Goal: Register for event/course

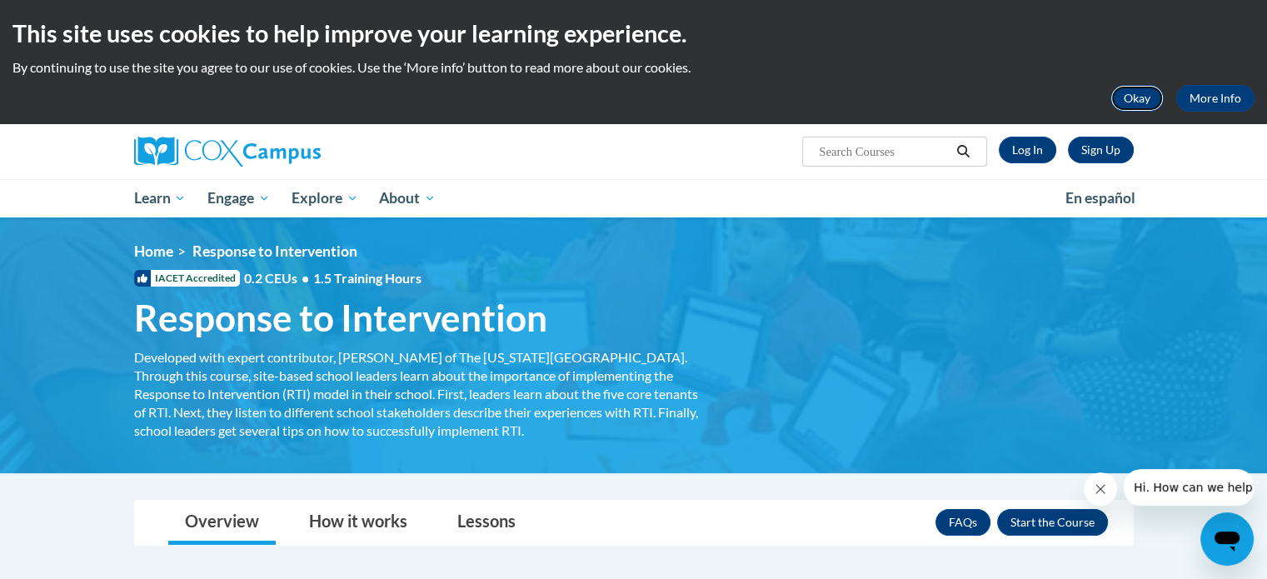
click at [1135, 98] on button "Okay" at bounding box center [1137, 98] width 53 height 27
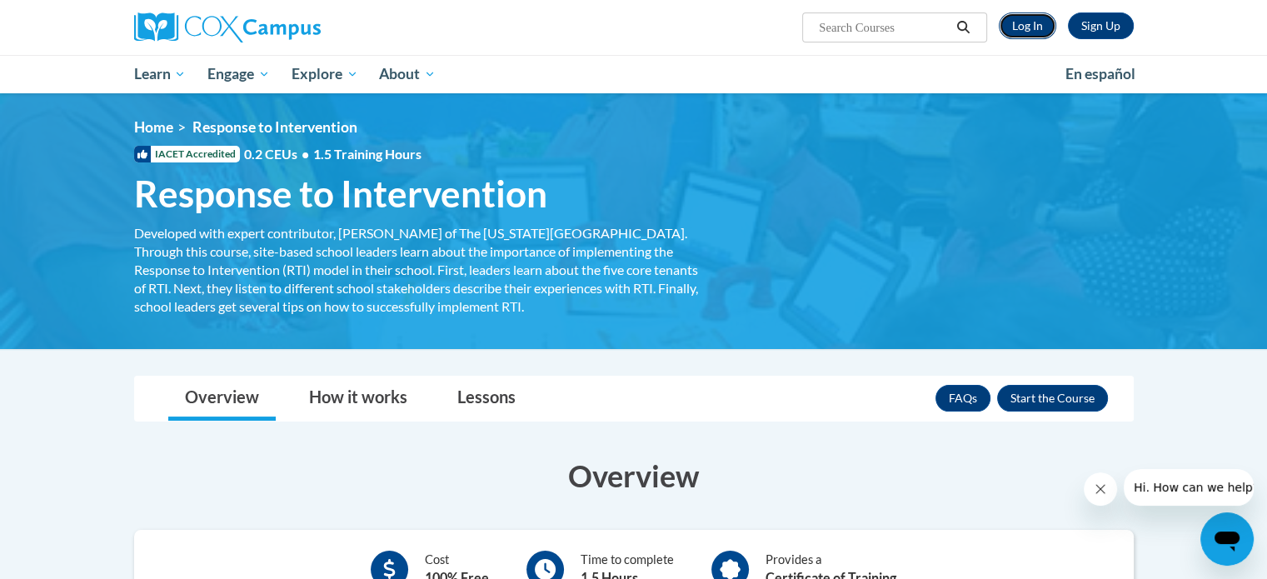
click at [1023, 26] on link "Log In" at bounding box center [1027, 25] width 57 height 27
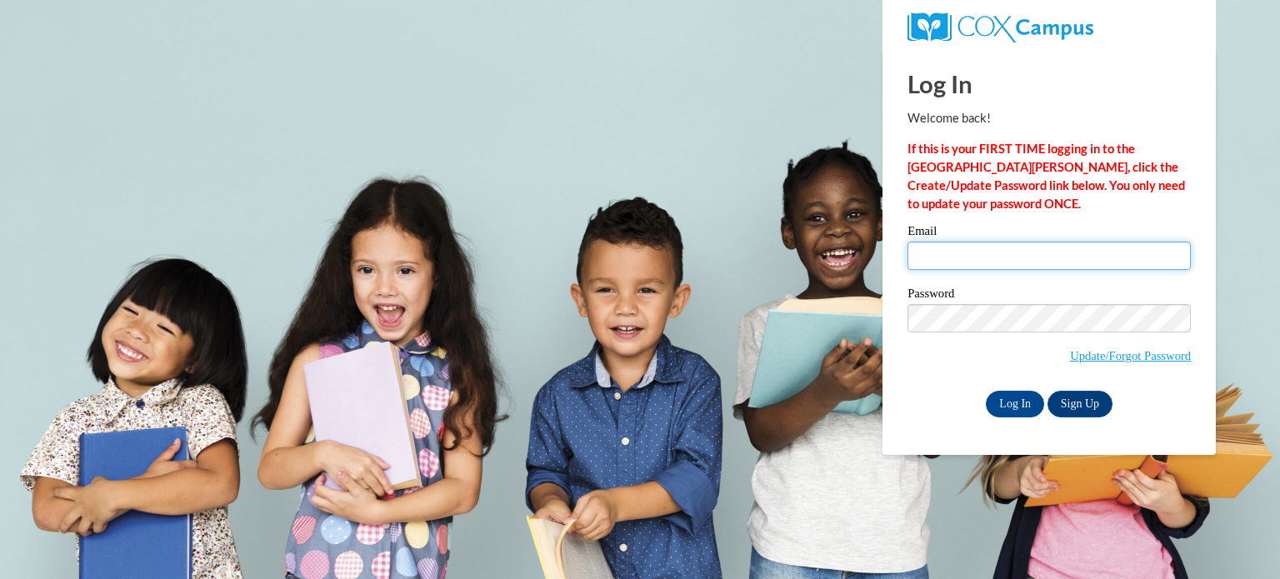
click at [951, 269] on input "Email" at bounding box center [1048, 256] width 283 height 28
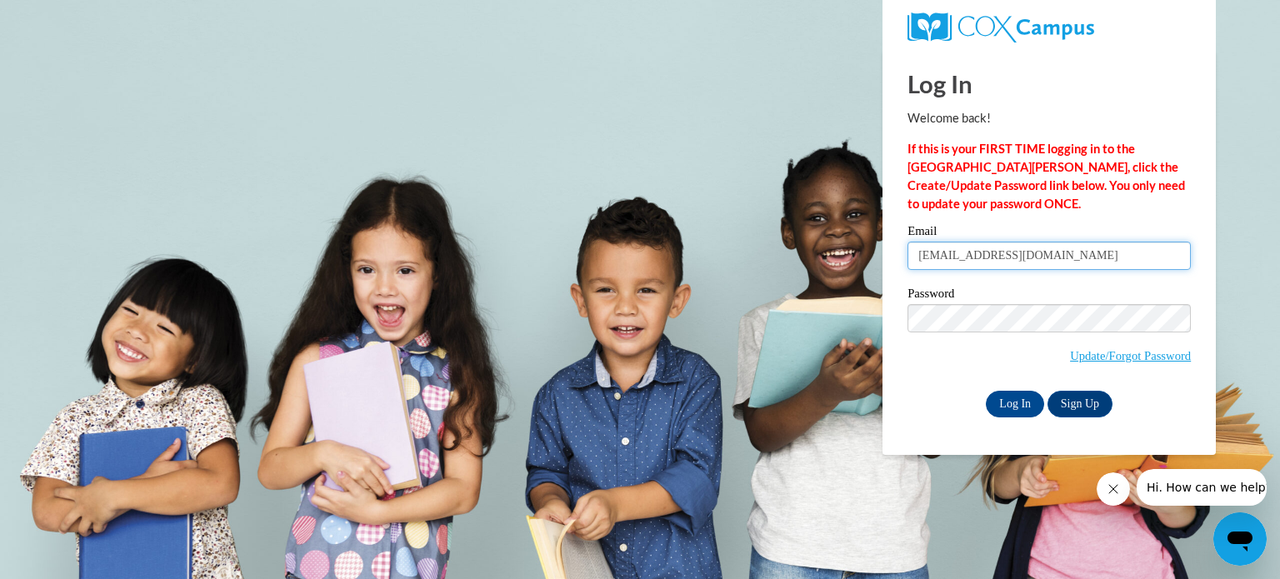
type input "[EMAIL_ADDRESS][DOMAIN_NAME]"
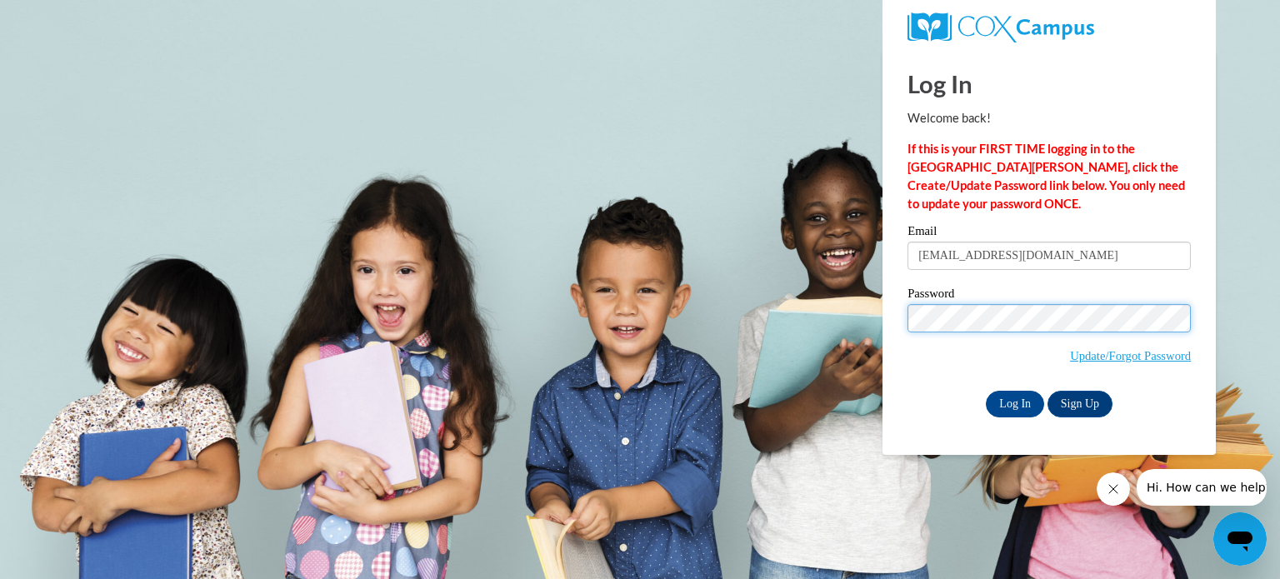
click at [986, 391] on input "Log In" at bounding box center [1015, 404] width 58 height 27
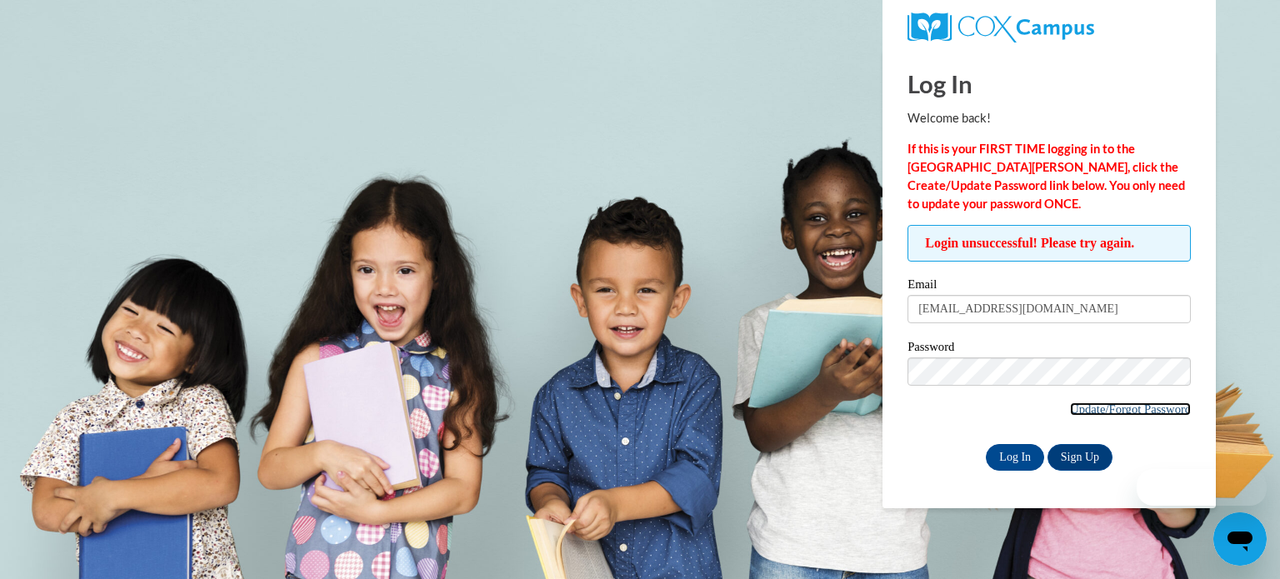
click at [1116, 410] on link "Update/Forgot Password" at bounding box center [1130, 408] width 121 height 13
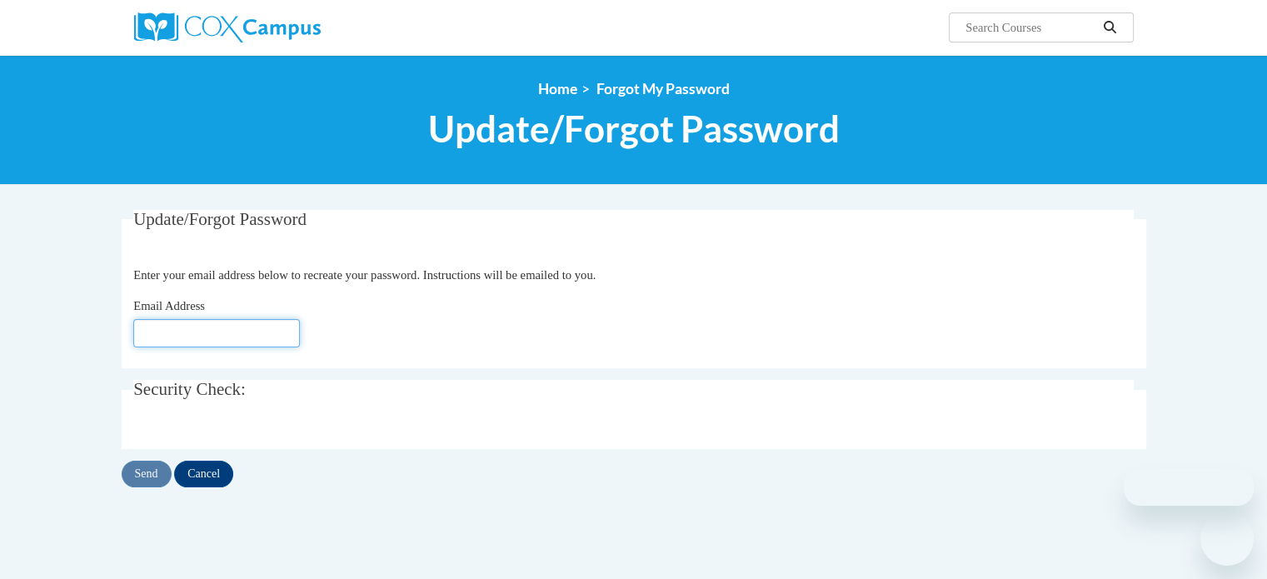
click at [242, 339] on input "Email Address" at bounding box center [216, 333] width 167 height 28
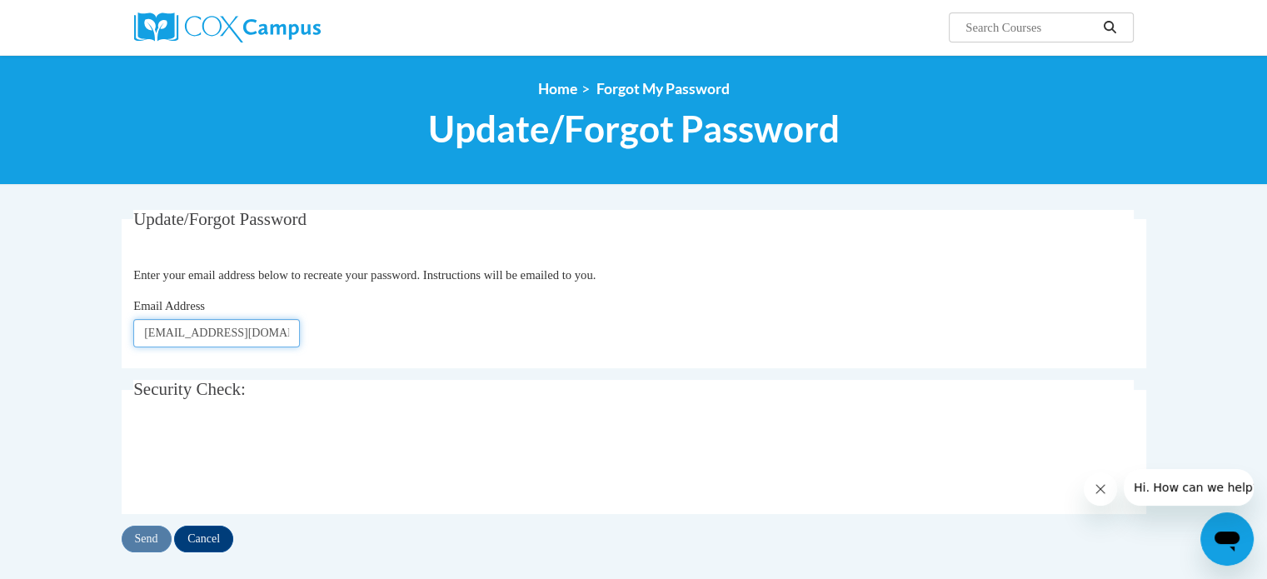
type input "[EMAIL_ADDRESS][DOMAIN_NAME]"
click at [152, 537] on input "Send" at bounding box center [147, 539] width 50 height 27
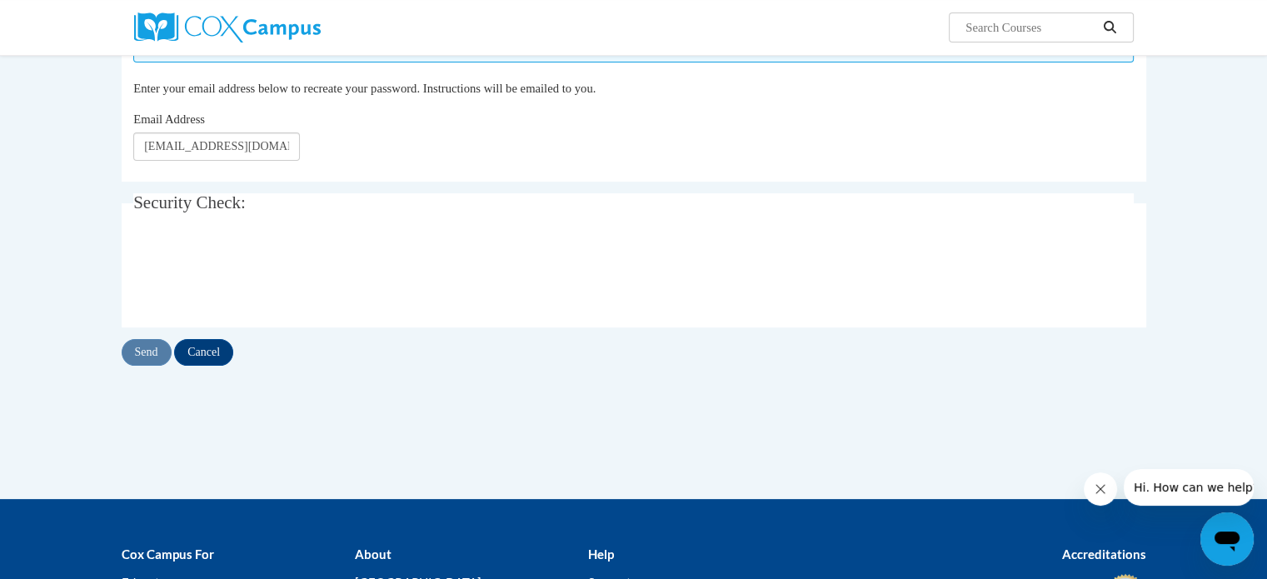
scroll to position [232, 0]
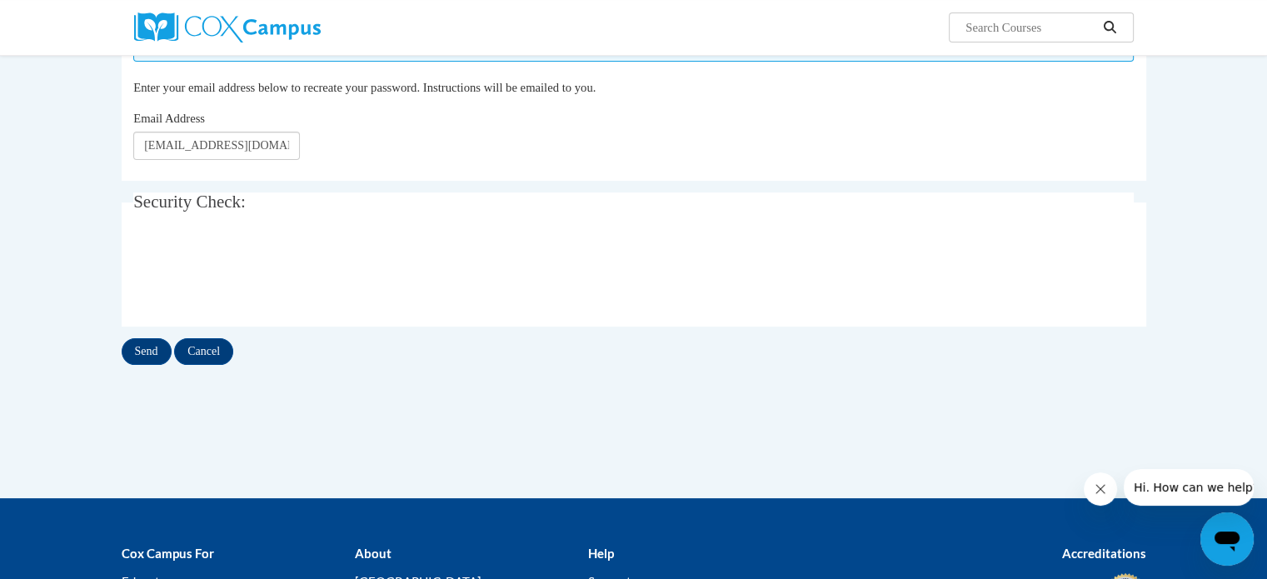
click at [140, 365] on div "Update/Forgot Password Please enter your email address If you have a valid acco…" at bounding box center [634, 189] width 1050 height 422
click at [138, 359] on input "Send" at bounding box center [147, 351] width 50 height 27
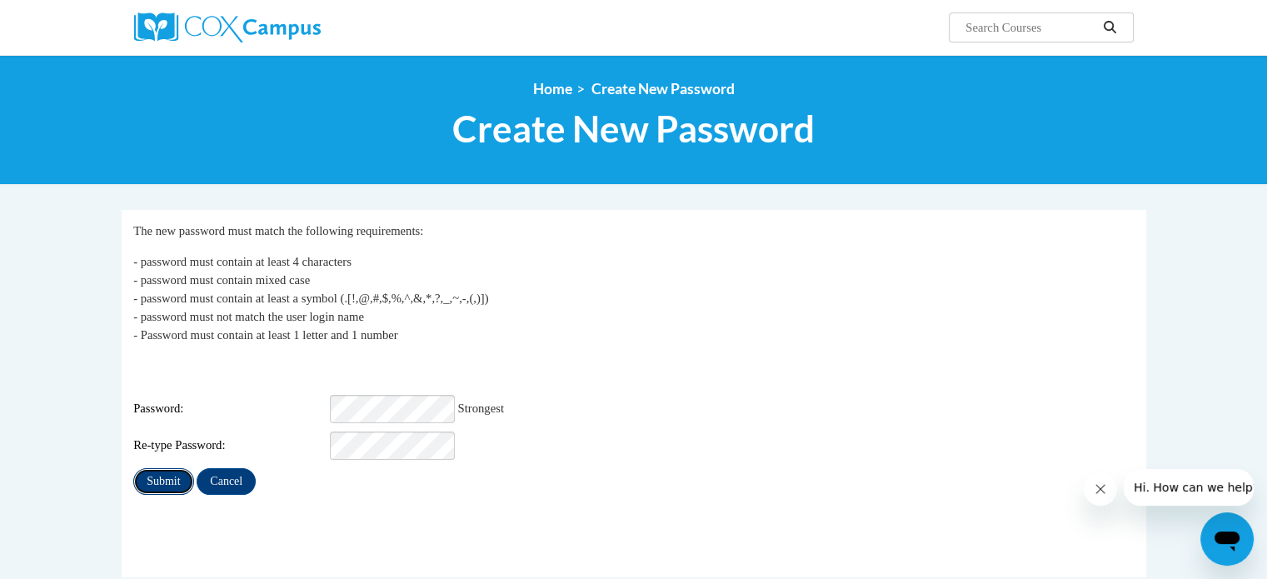
click at [162, 468] on input "Submit" at bounding box center [163, 481] width 60 height 27
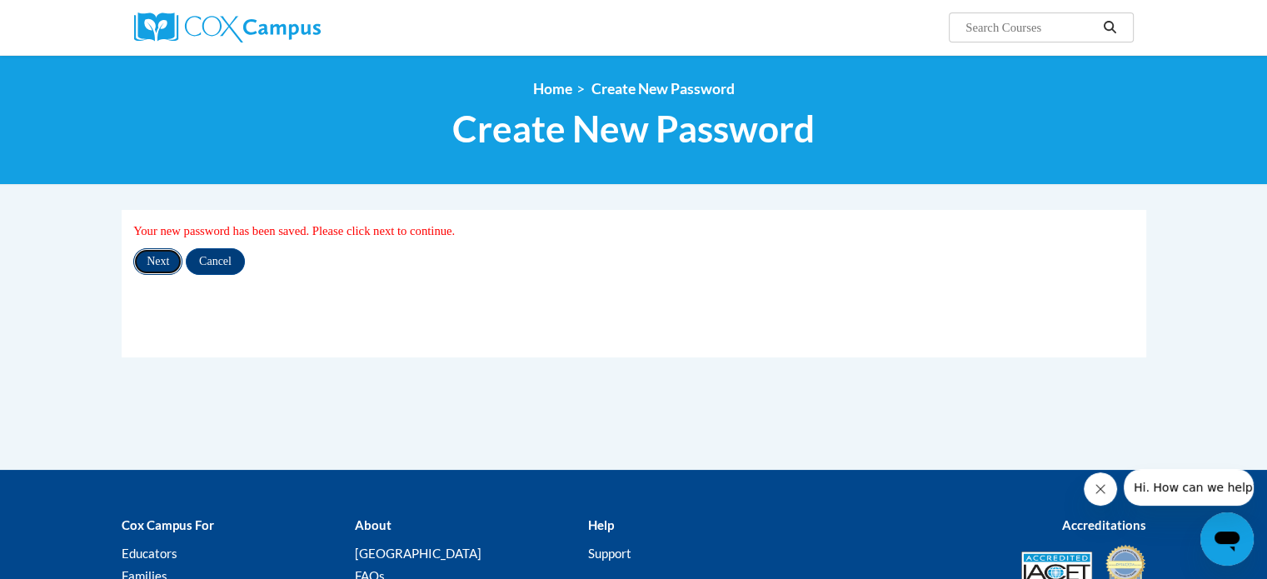
click at [153, 254] on input "Next" at bounding box center [157, 261] width 49 height 27
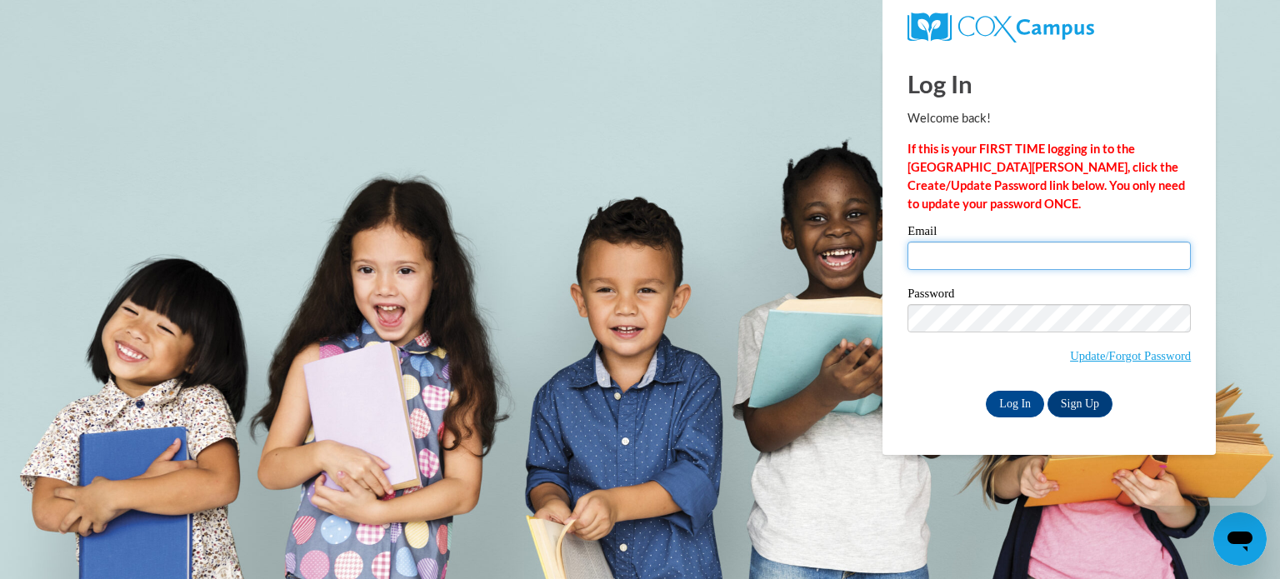
click at [1073, 262] on input "Email" at bounding box center [1048, 256] width 283 height 28
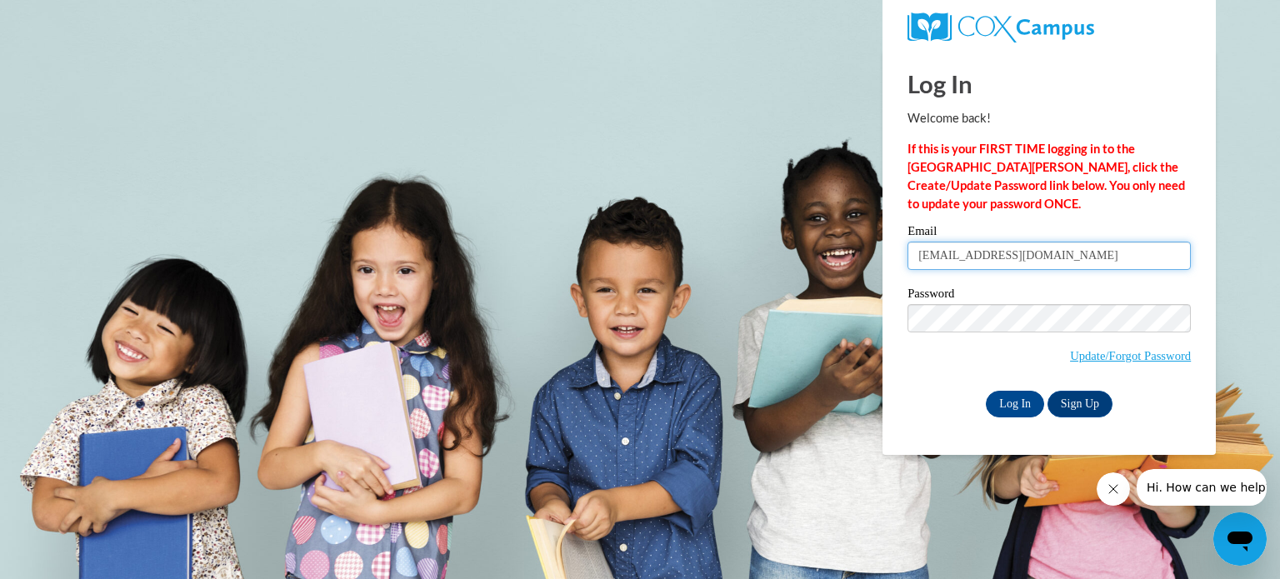
type input "dkohler@kusd.edu"
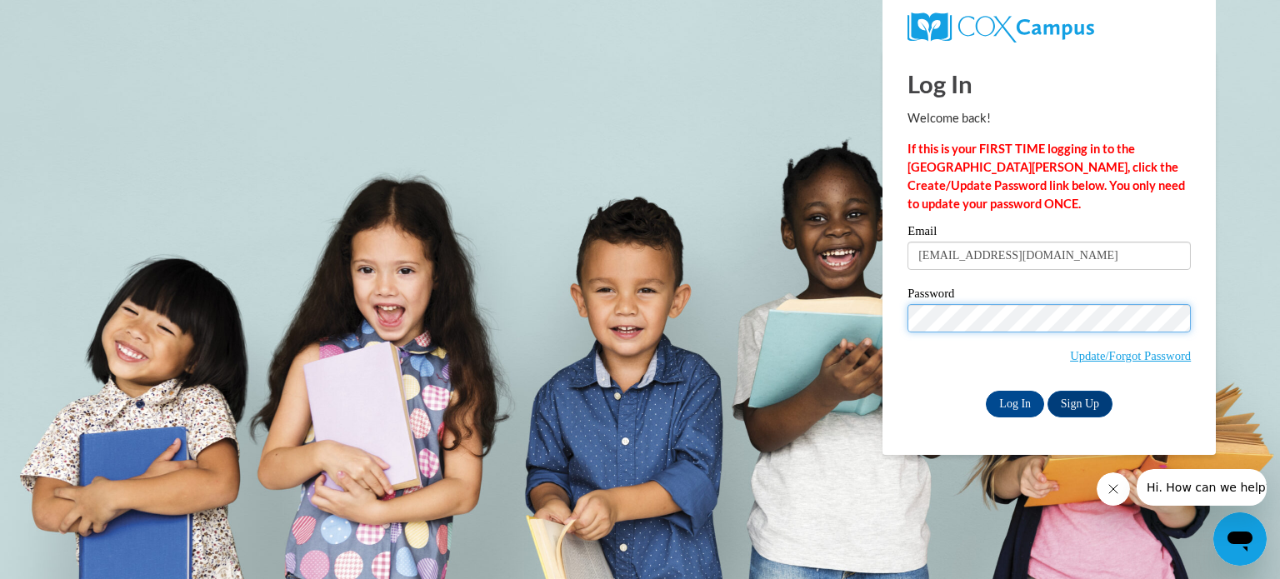
click at [986, 391] on input "Log In" at bounding box center [1015, 404] width 58 height 27
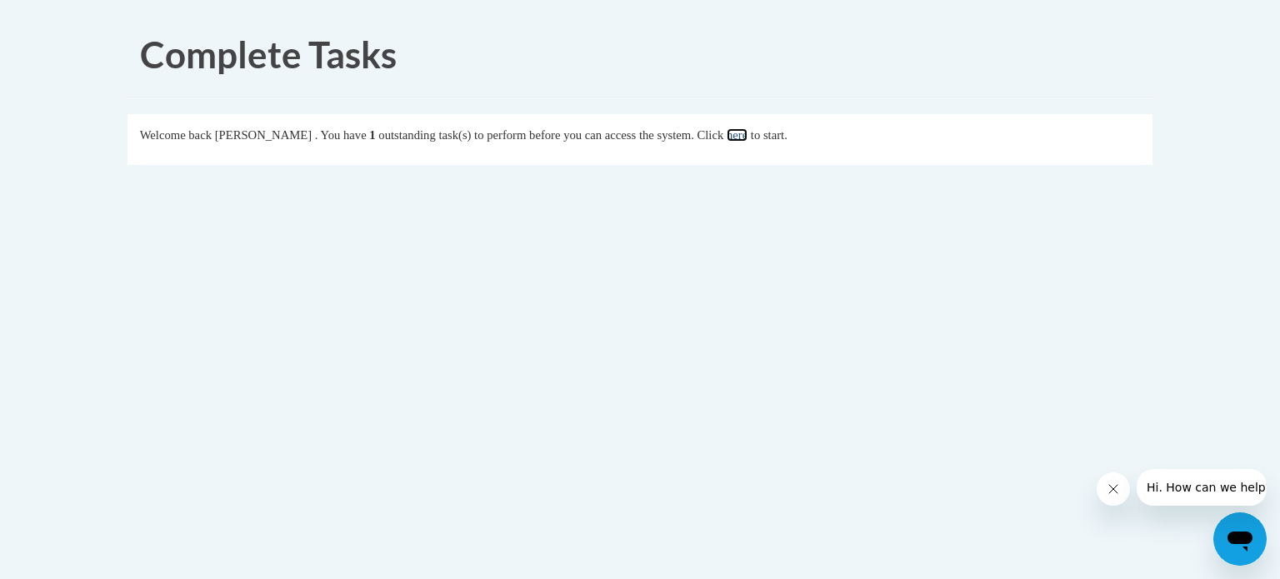
click at [747, 134] on link "here" at bounding box center [737, 134] width 21 height 13
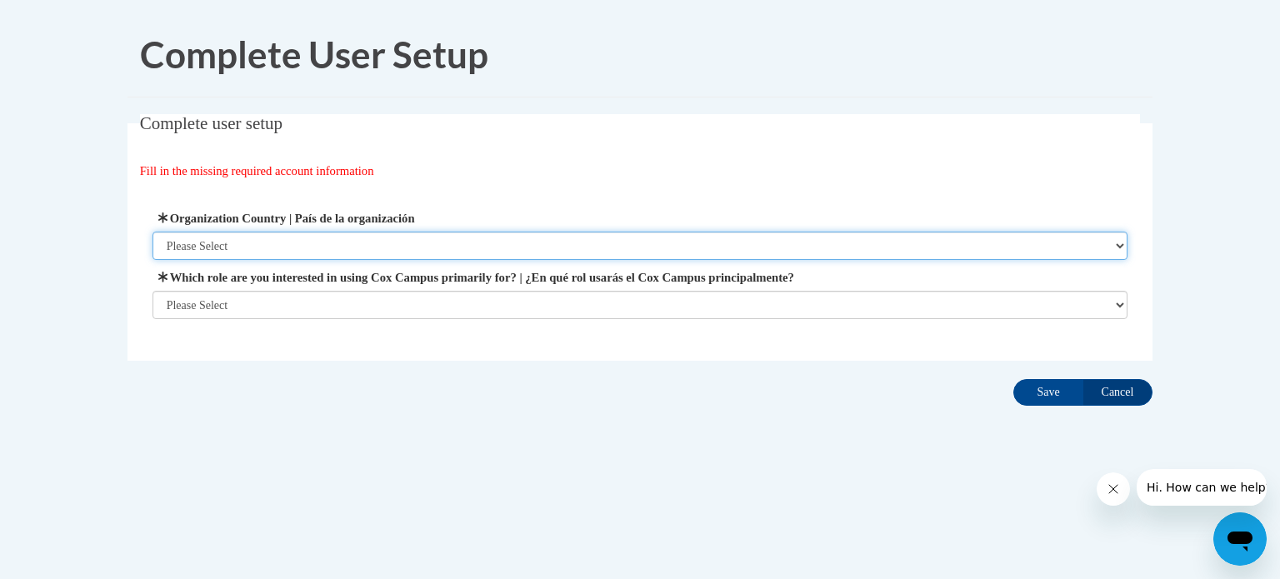
click at [182, 259] on select "Please Select United States | Estados Unidos Outside of the United States | Fue…" at bounding box center [640, 246] width 976 height 28
select select "ad49bcad-a171-4b2e-b99c-48b446064914"
click at [152, 232] on select "Please Select United States | Estados Unidos Outside of the United States | Fue…" at bounding box center [640, 246] width 976 height 28
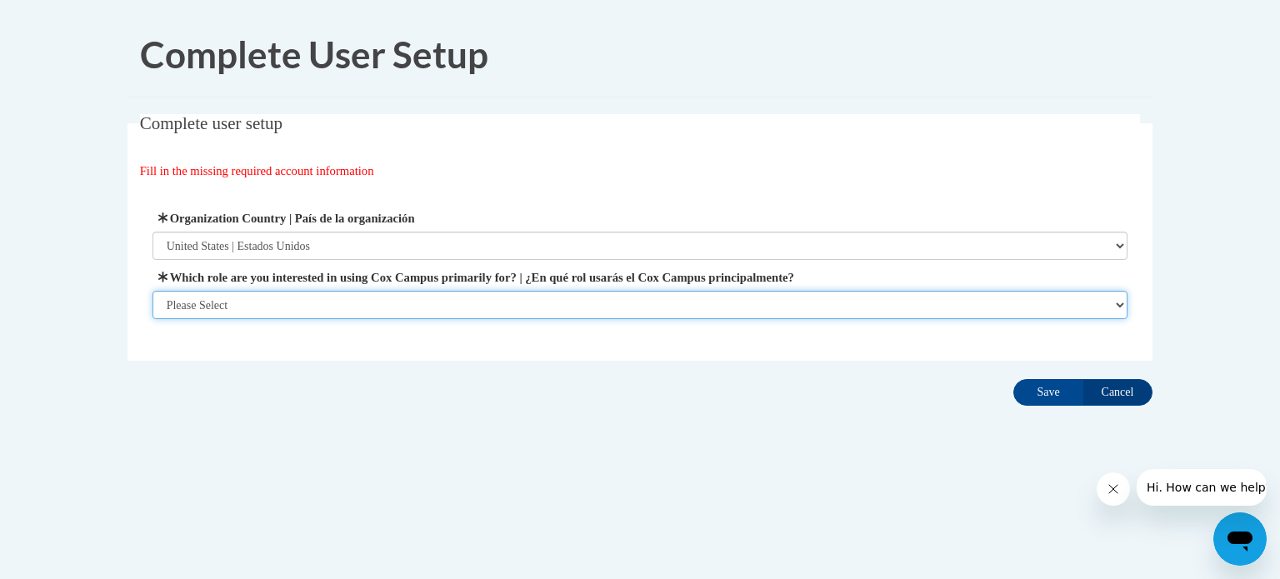
click at [215, 305] on select "Please Select College/University | Colegio/Universidad Community/Nonprofit Part…" at bounding box center [640, 305] width 976 height 28
select select "fbf2d438-af2f-41f8-98f1-81c410e29de3"
click at [152, 319] on select "Please Select College/University | Colegio/Universidad Community/Nonprofit Part…" at bounding box center [640, 305] width 976 height 28
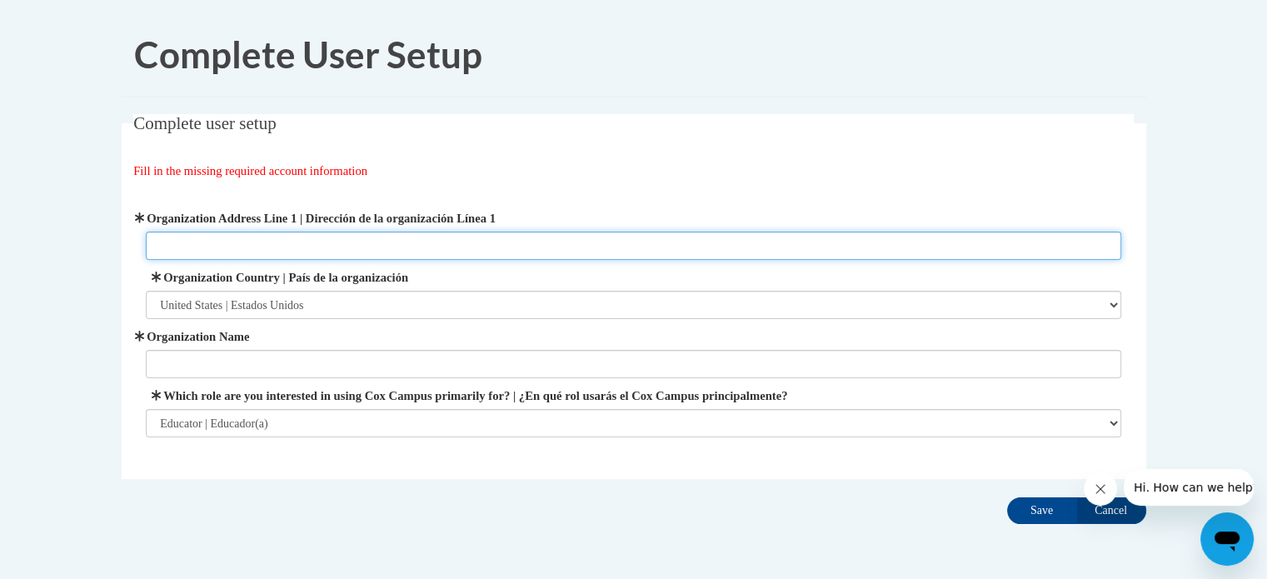
click at [175, 249] on input "Organization Address Line 1 | Dirección de la organización Línea 1" at bounding box center [634, 246] width 976 height 28
click at [194, 242] on input "Organization Address Line 1 | Dirección de la organización Línea 1" at bounding box center [634, 246] width 976 height 28
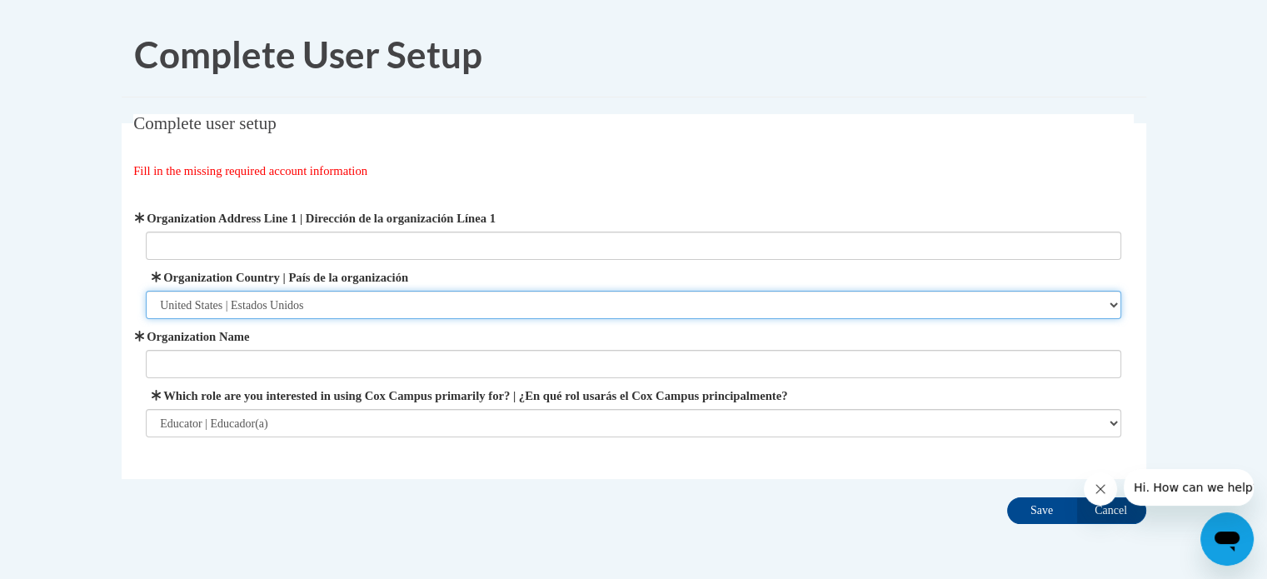
click at [173, 305] on select "Please Select United States | Estados Unidos Outside of the United States | Fue…" at bounding box center [634, 305] width 976 height 28
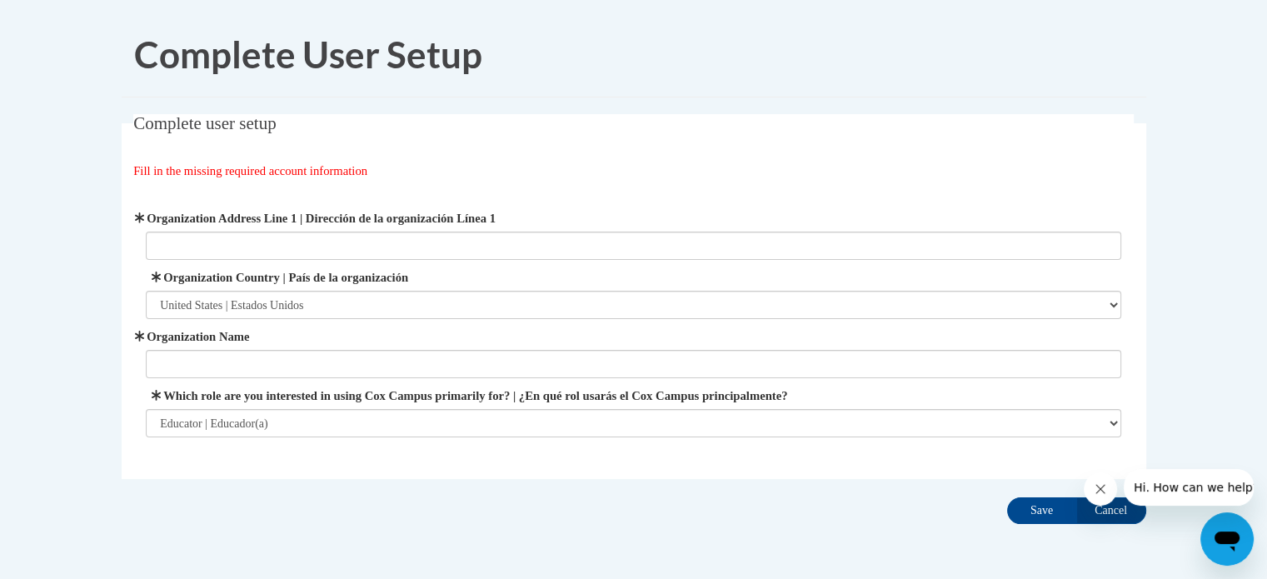
click at [110, 296] on div "Complete user setup Fill in the missing required account information User Profi…" at bounding box center [634, 322] width 1050 height 417
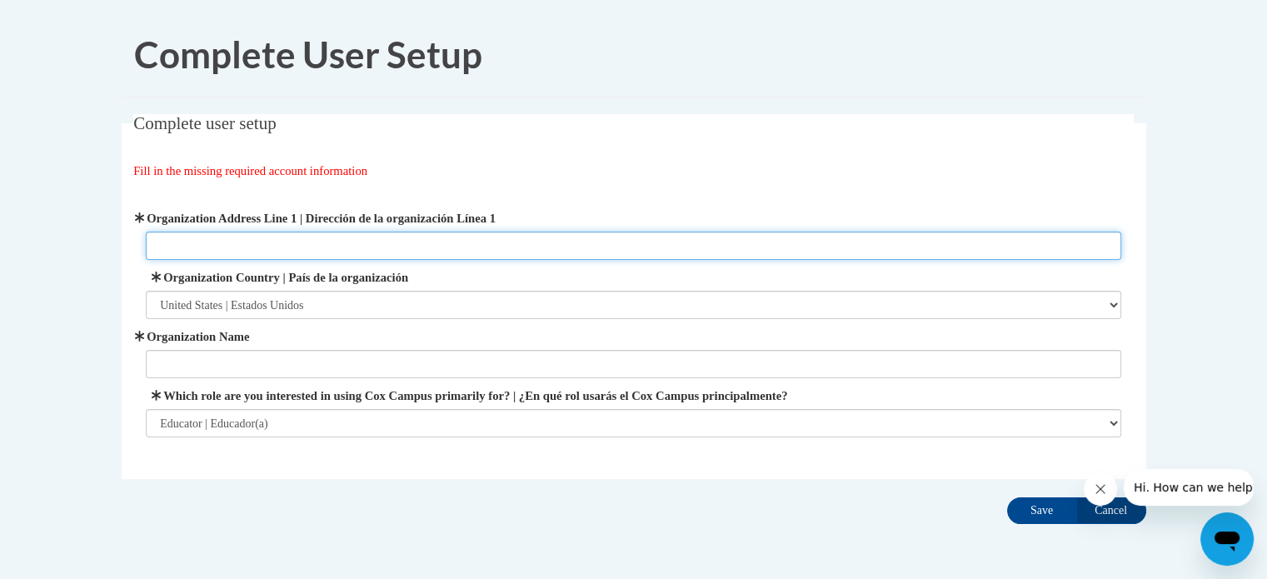
click at [230, 241] on input "Organization Address Line 1 | Dirección de la organización Línea 1" at bounding box center [634, 246] width 976 height 28
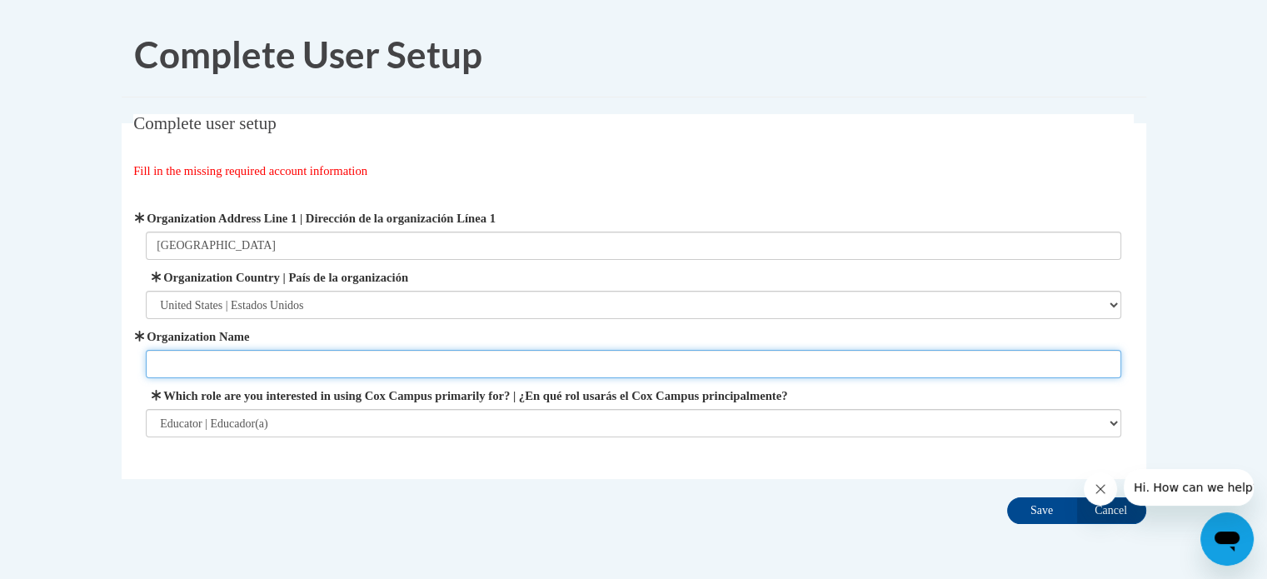
click at [210, 352] on input "Organization Name" at bounding box center [634, 364] width 976 height 28
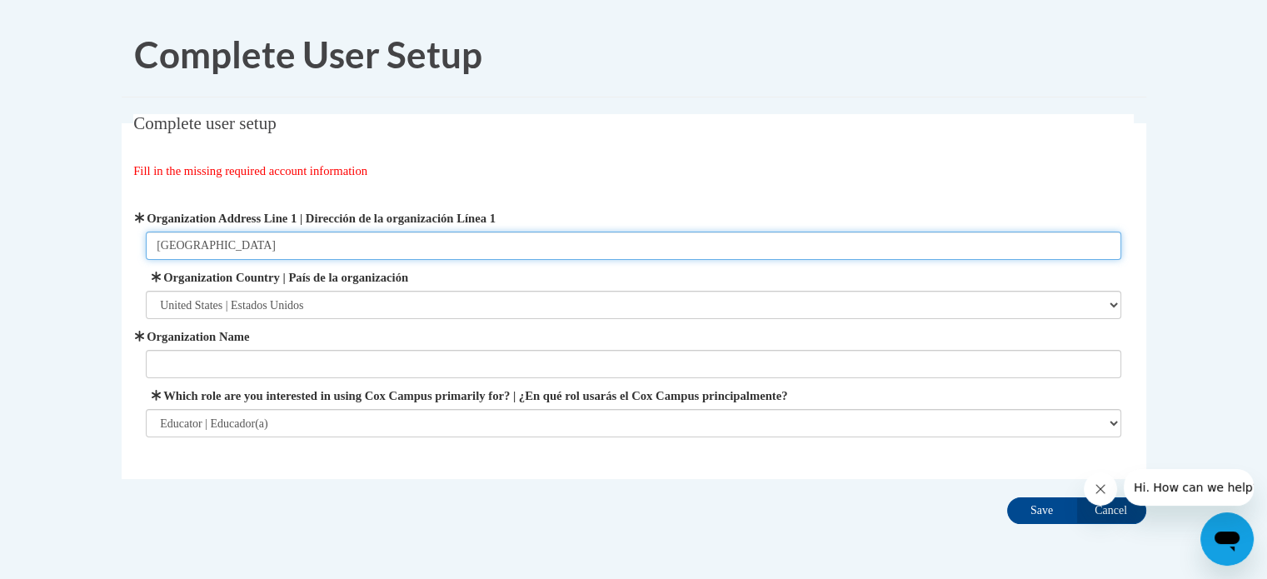
click at [242, 252] on input "Forest Park Elementary" at bounding box center [634, 246] width 976 height 28
paste input "6810 45th Ave, Kenosha, WI 53142"
type input "6810 45th Ave, Kenosha, WI 53142"
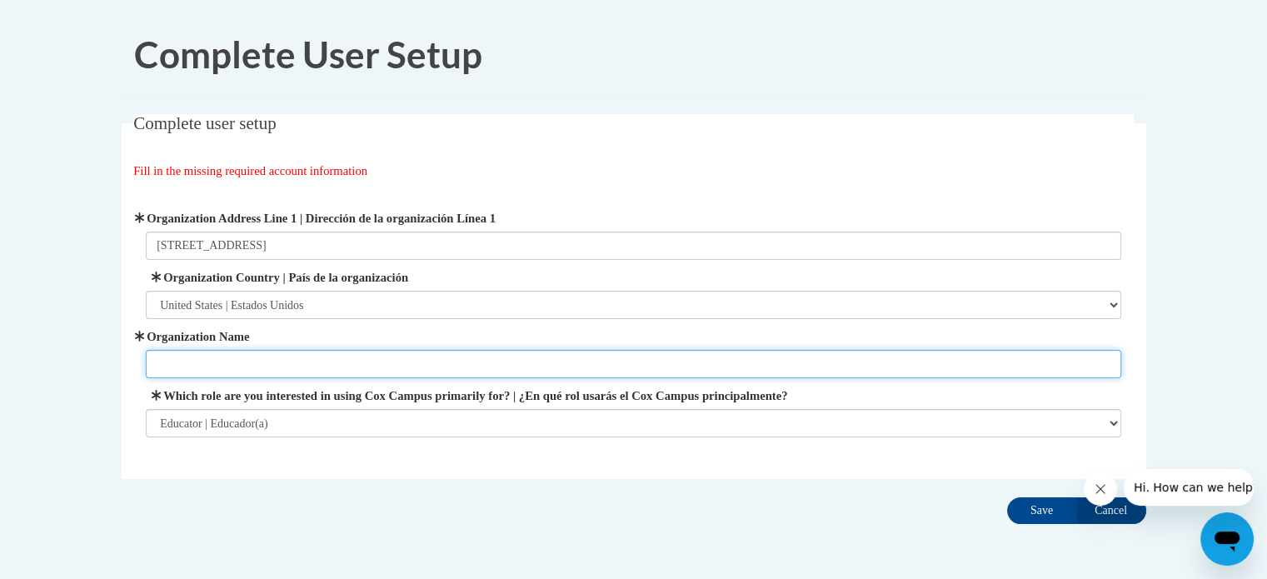
click at [252, 368] on input "Organization Name" at bounding box center [634, 364] width 976 height 28
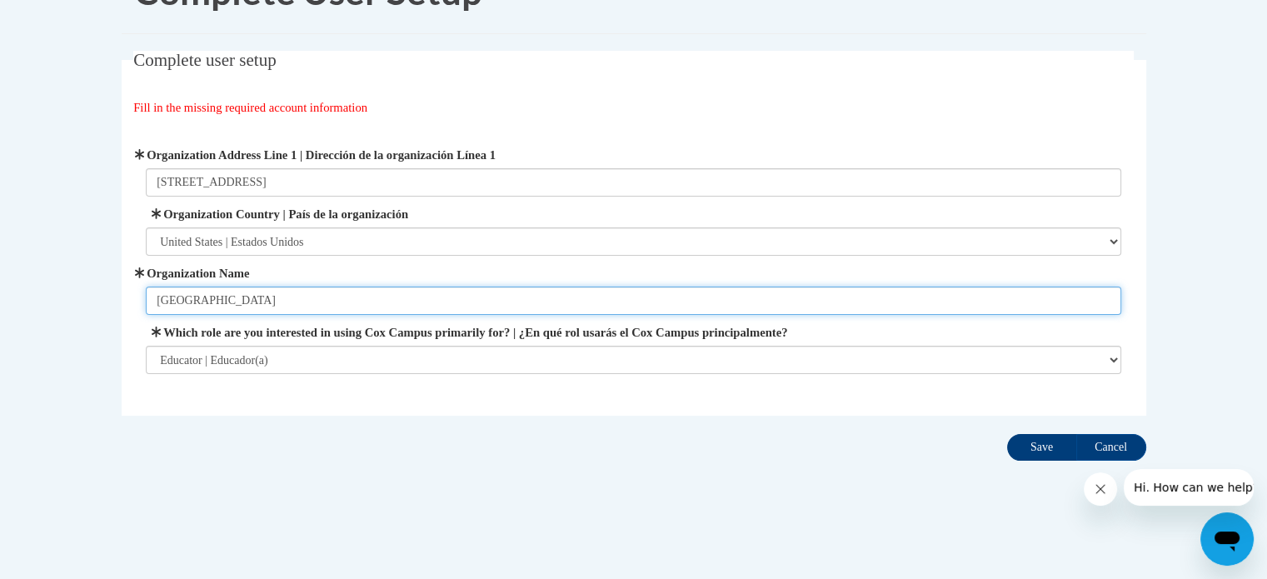
type input "Forest Park Elementary"
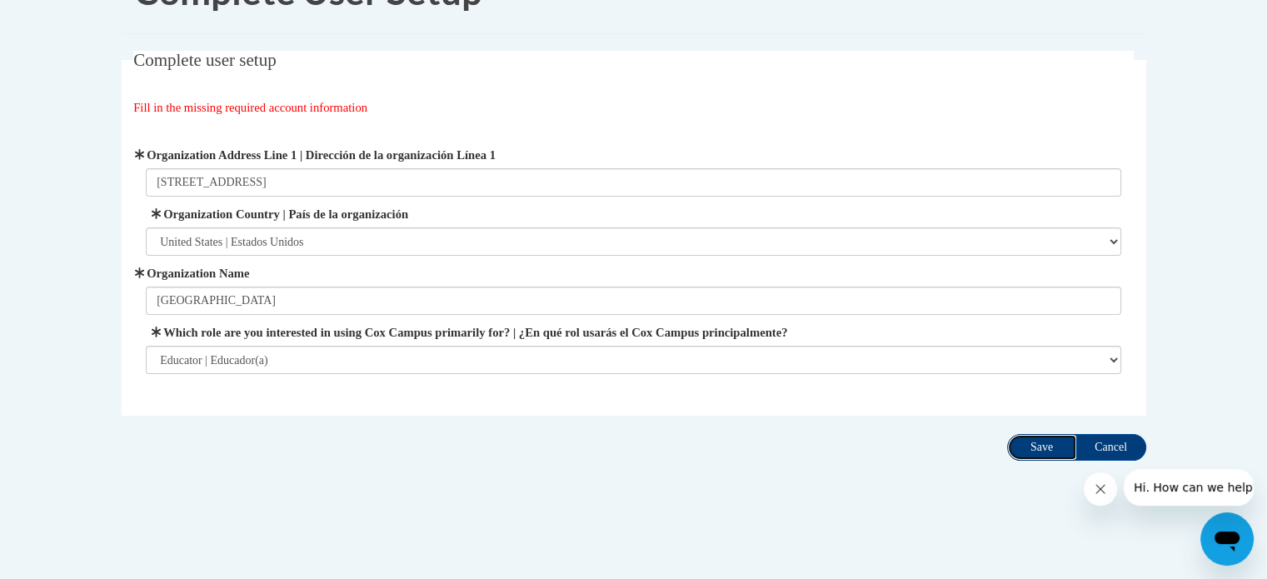
click at [1051, 440] on input "Save" at bounding box center [1042, 447] width 70 height 27
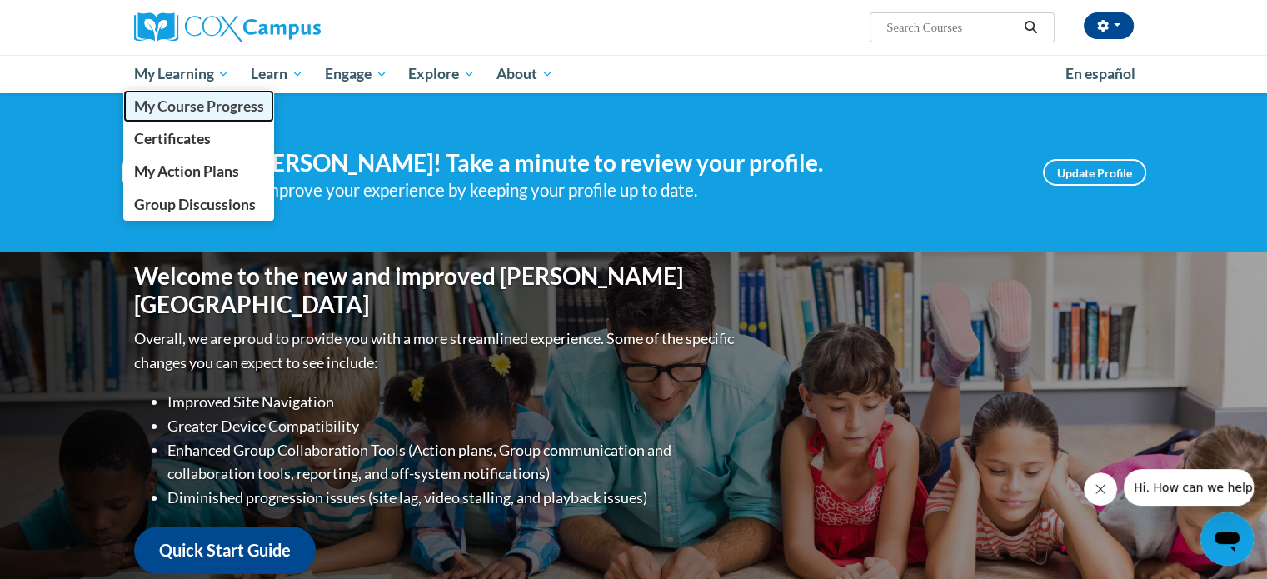
click at [193, 112] on span "My Course Progress" at bounding box center [198, 105] width 130 height 17
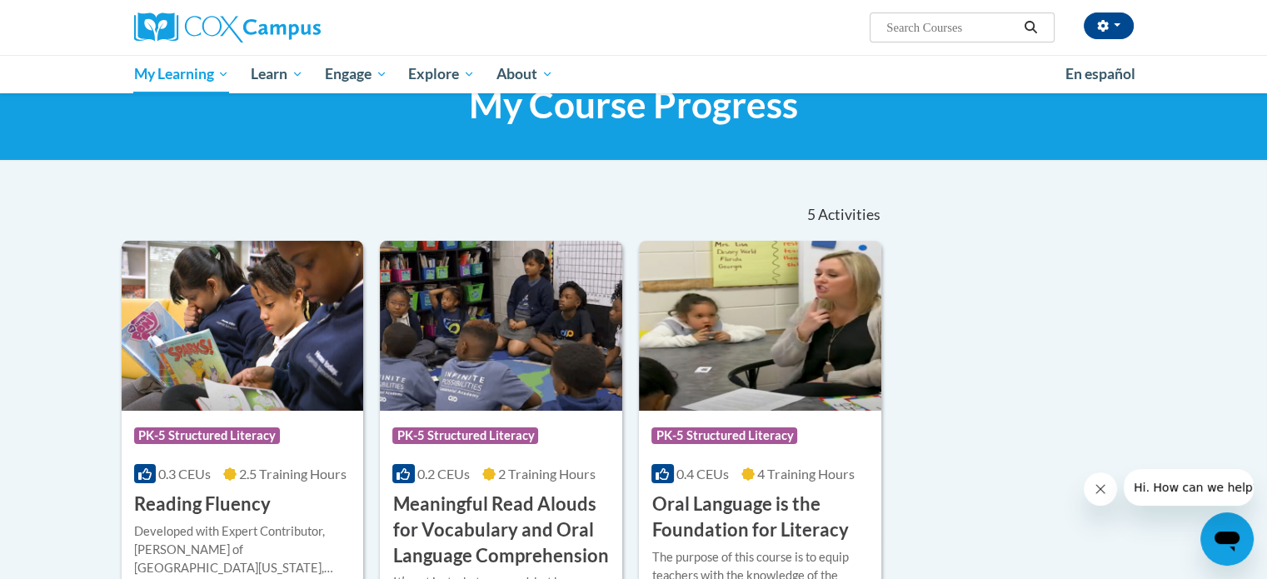
scroll to position [62, 0]
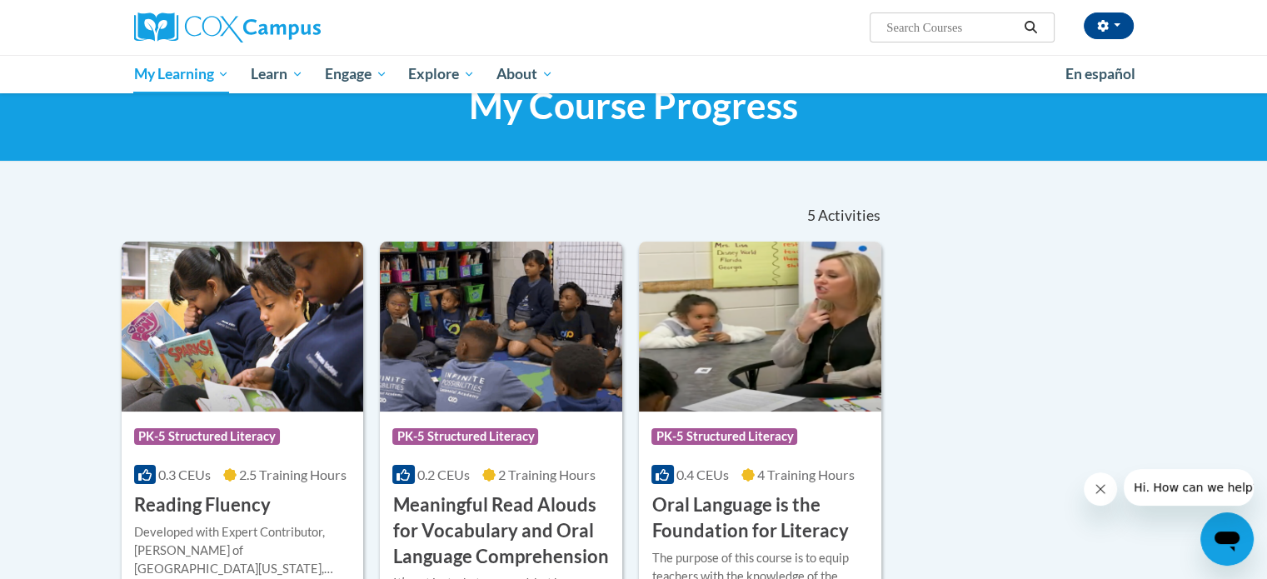
click at [306, 188] on div at bounding box center [634, 188] width 1050 height 1
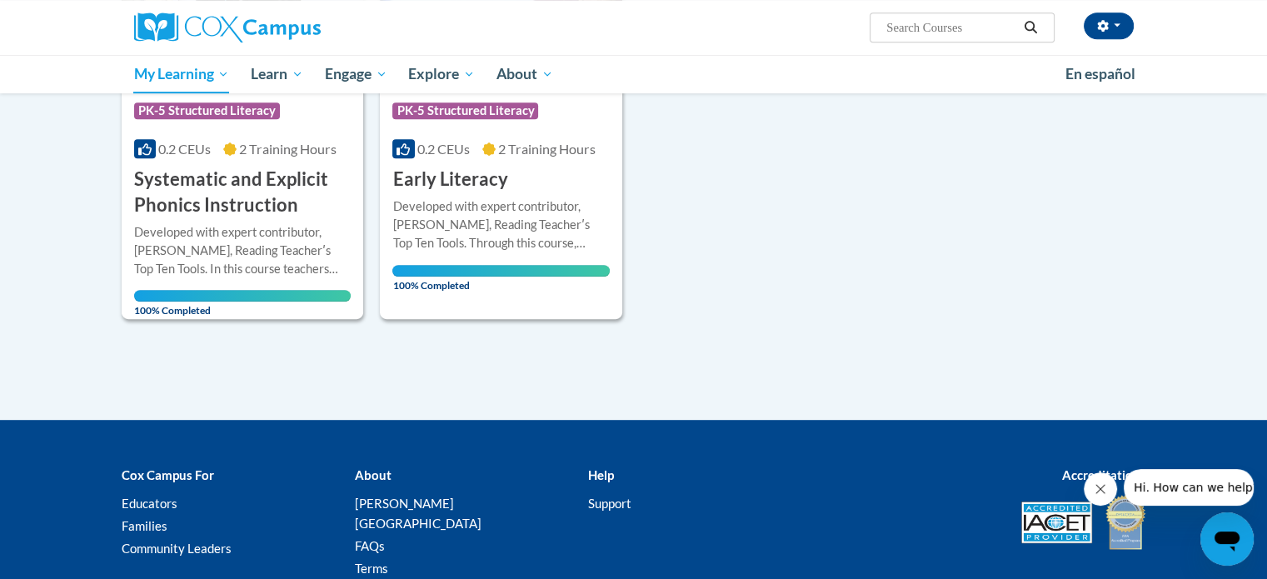
scroll to position [851, 0]
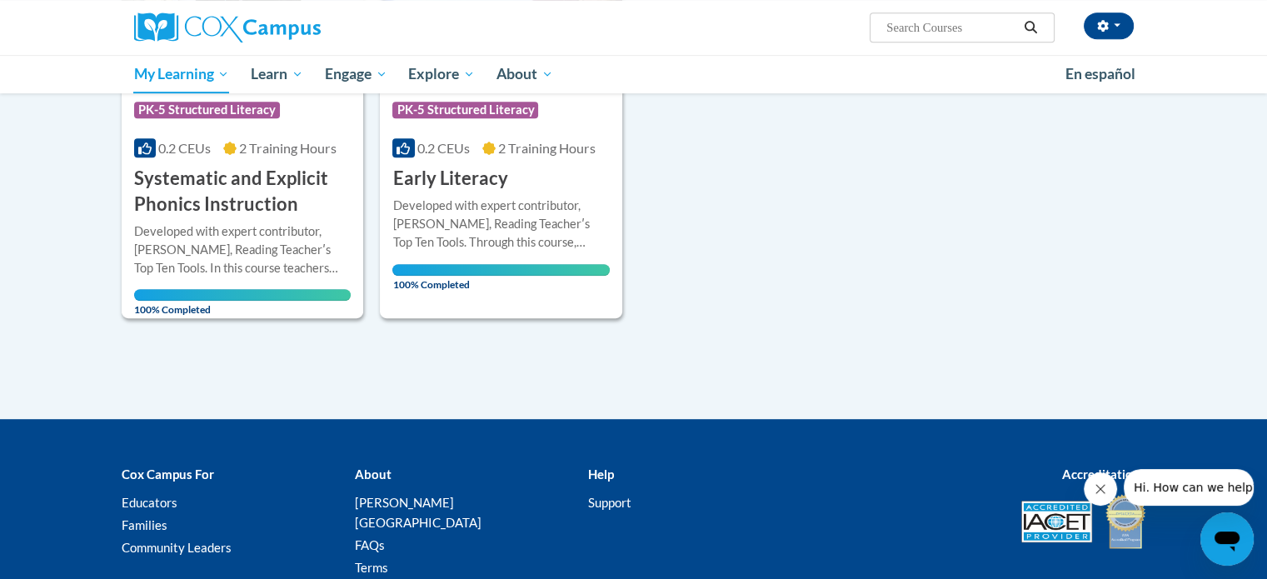
click at [930, 30] on input "Search..." at bounding box center [951, 27] width 133 height 20
type input "rti"
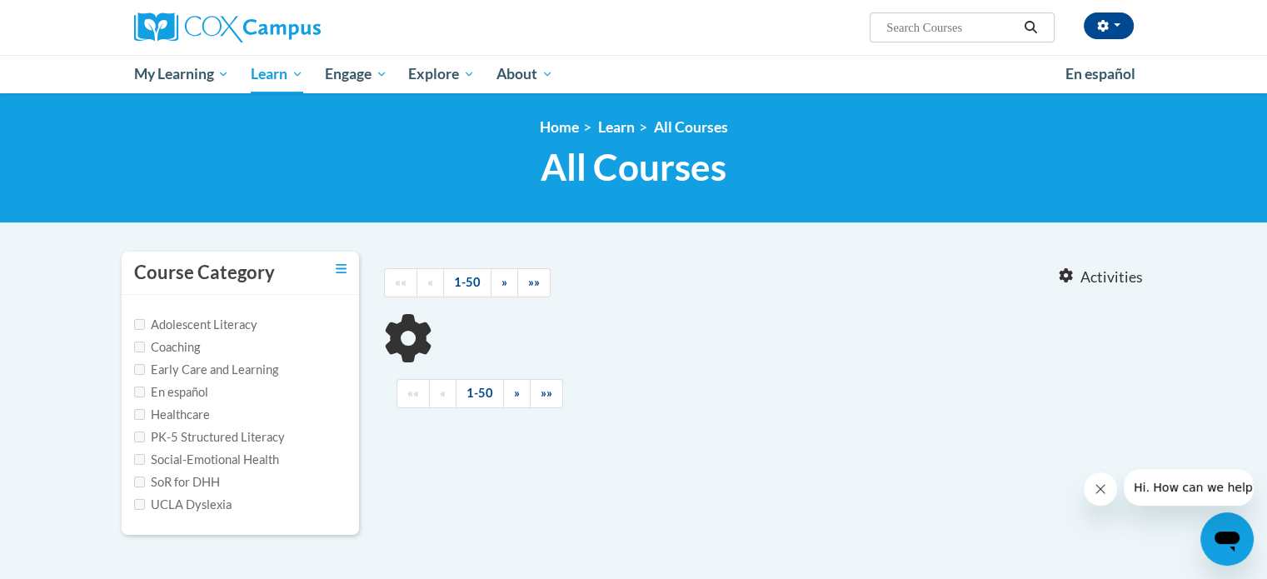
type input "rti"
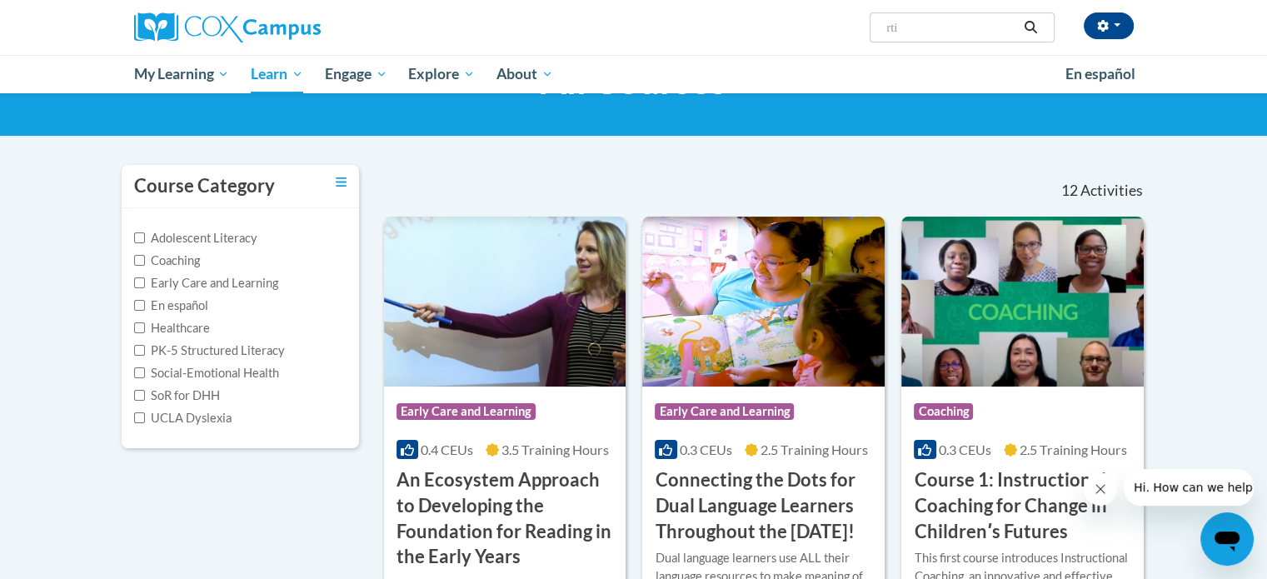
scroll to position [90, 0]
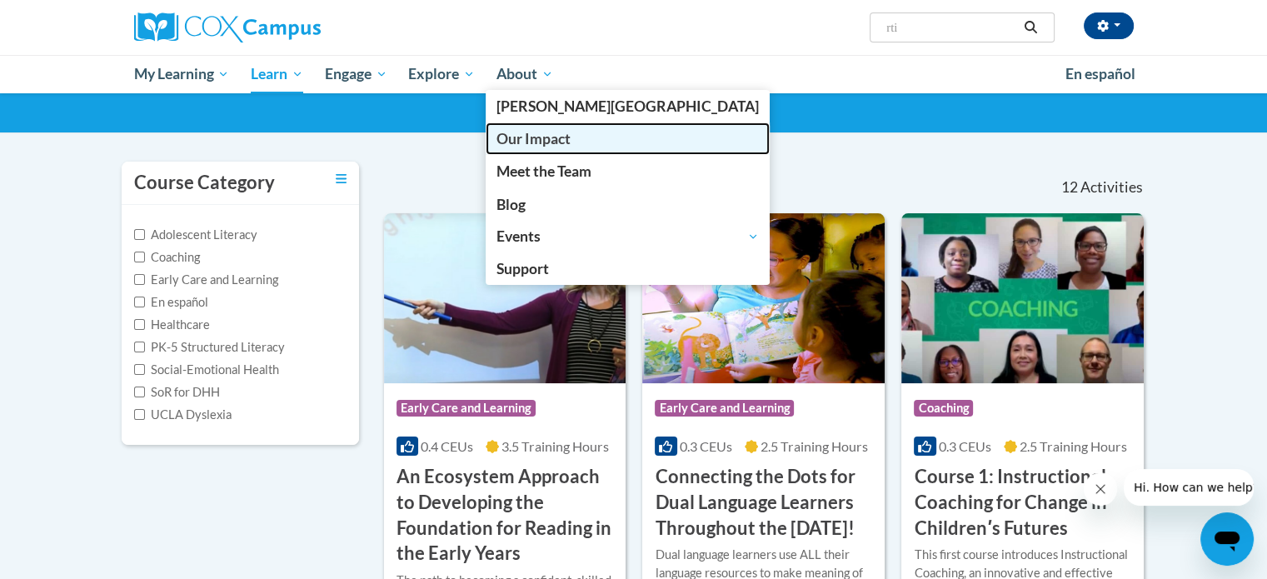
click at [562, 132] on span "Our Impact" at bounding box center [534, 138] width 74 height 17
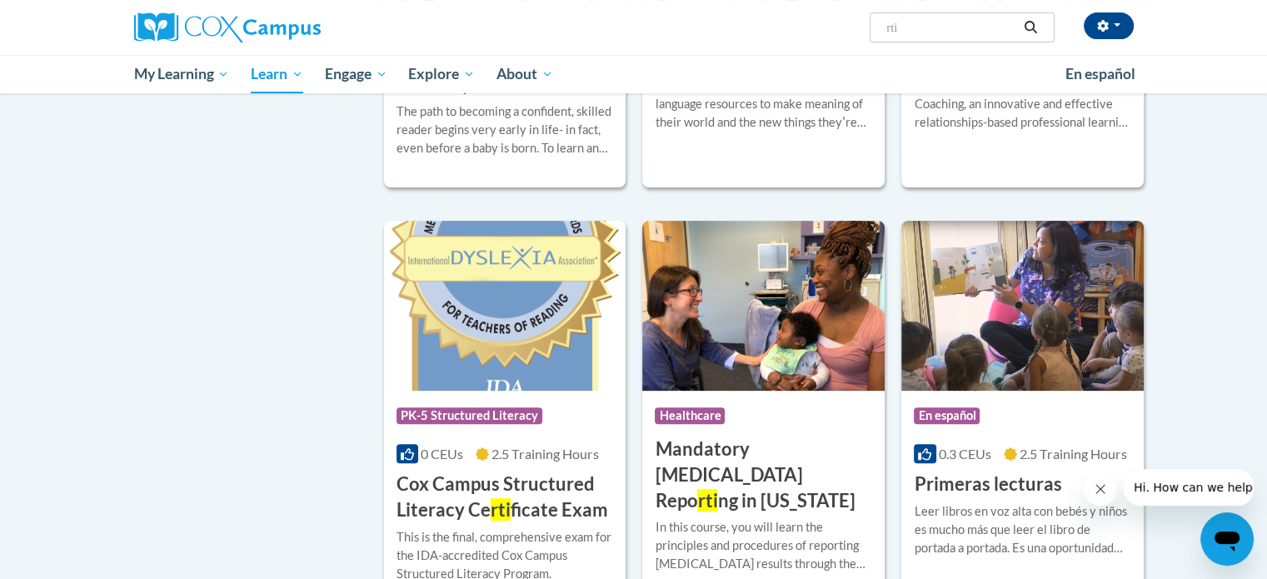
scroll to position [560, 0]
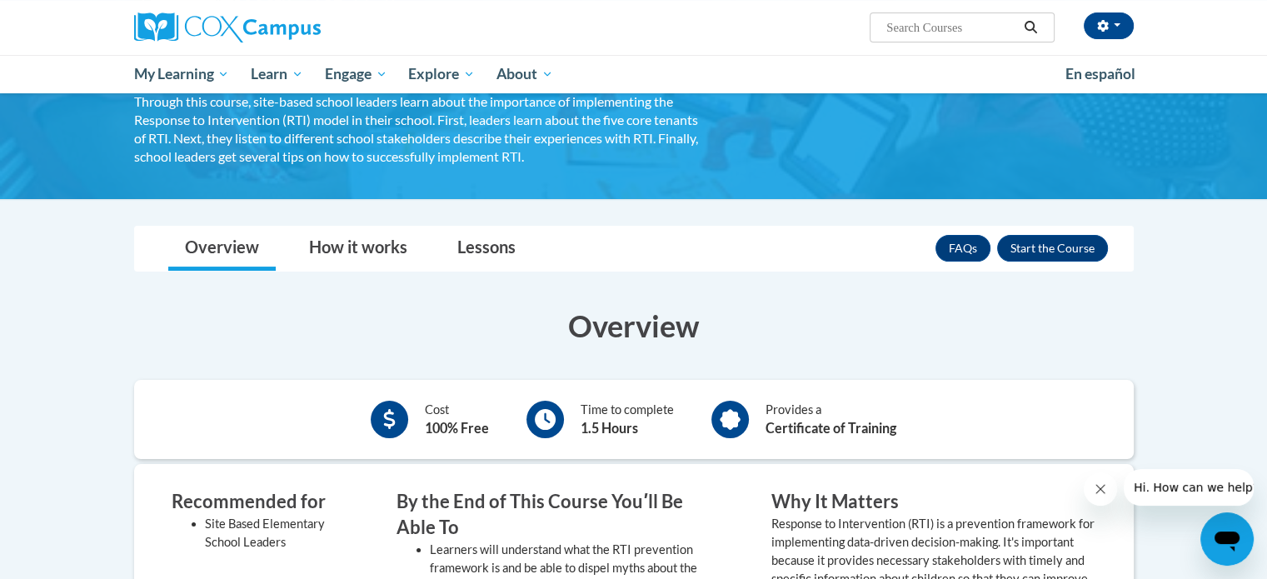
scroll to position [157, 0]
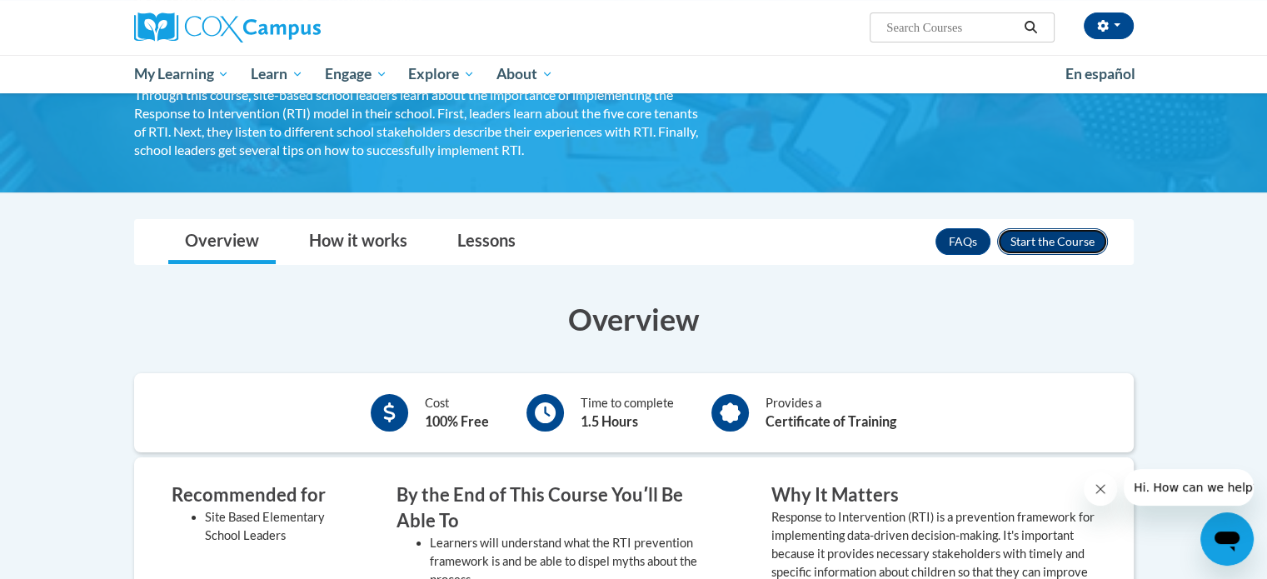
click at [1060, 245] on button "Enroll" at bounding box center [1052, 241] width 111 height 27
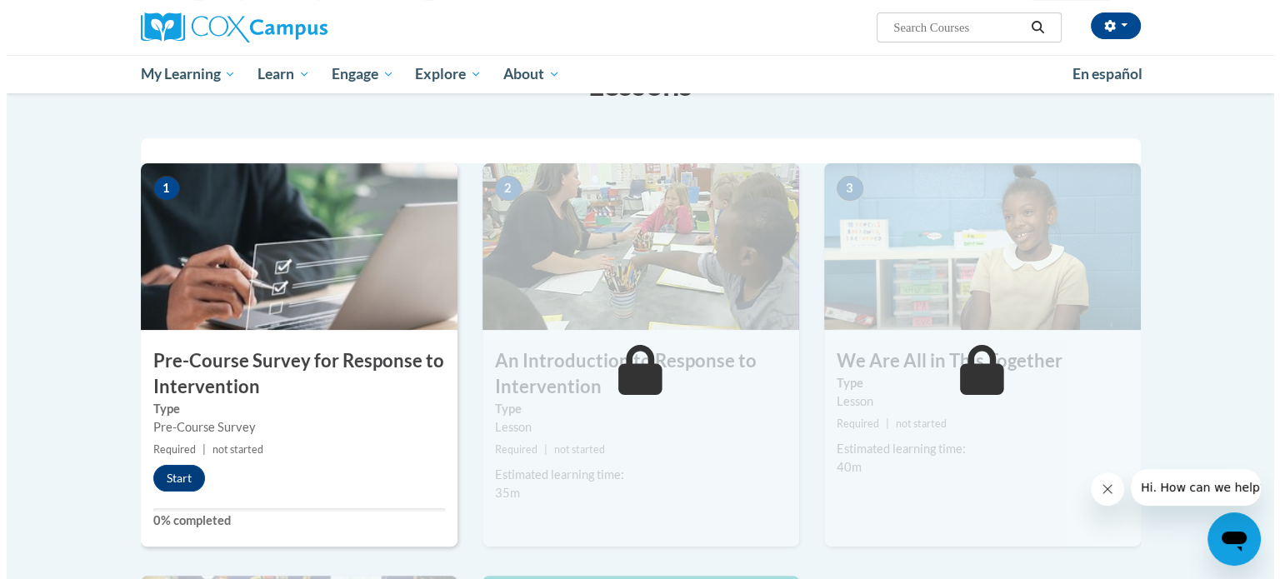
scroll to position [295, 0]
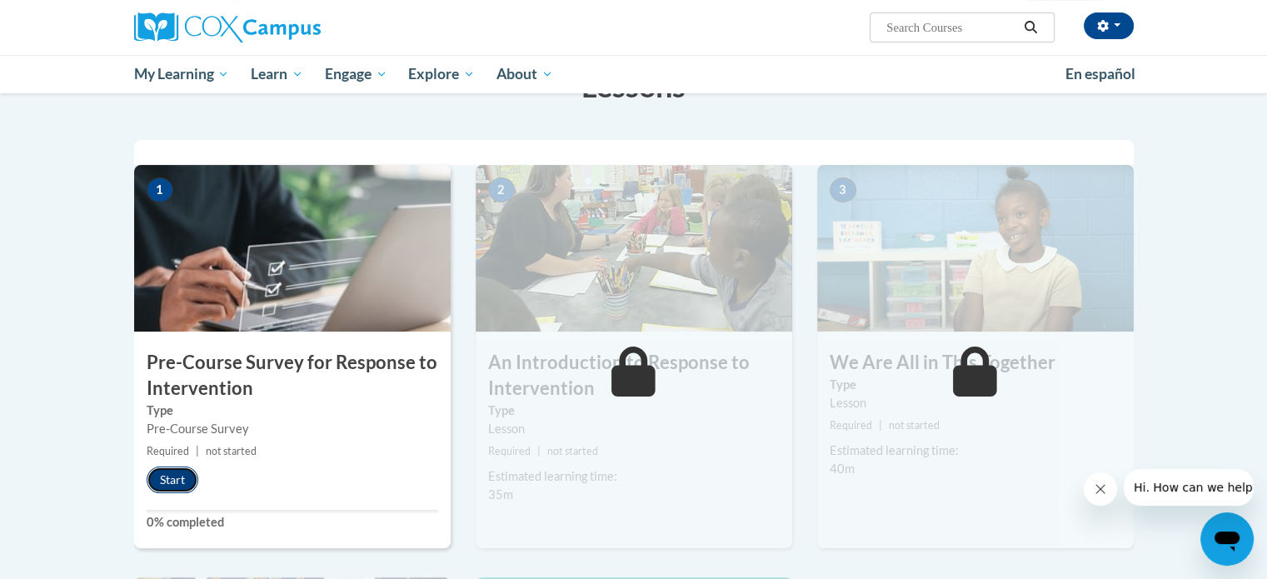
click at [172, 482] on button "Start" at bounding box center [173, 480] width 52 height 27
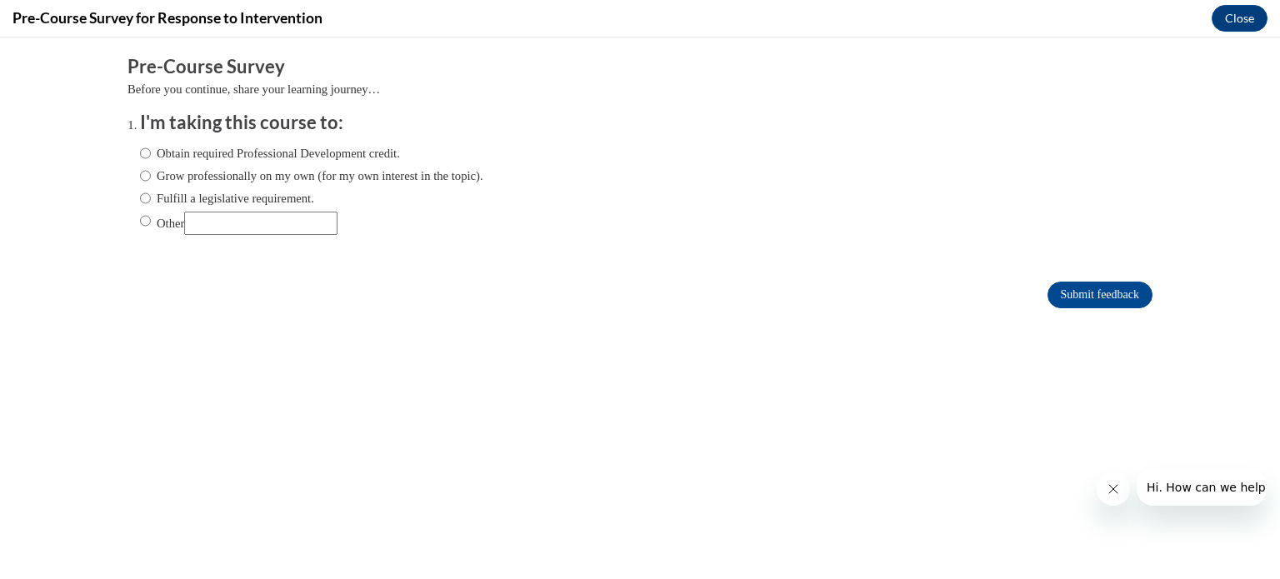
scroll to position [0, 0]
click at [271, 227] on input "Other" at bounding box center [260, 223] width 153 height 23
click at [250, 152] on label "Obtain required Professional Development credit." at bounding box center [270, 153] width 260 height 18
click at [151, 152] on input "Obtain required Professional Development credit." at bounding box center [145, 153] width 11 height 18
radio input "true"
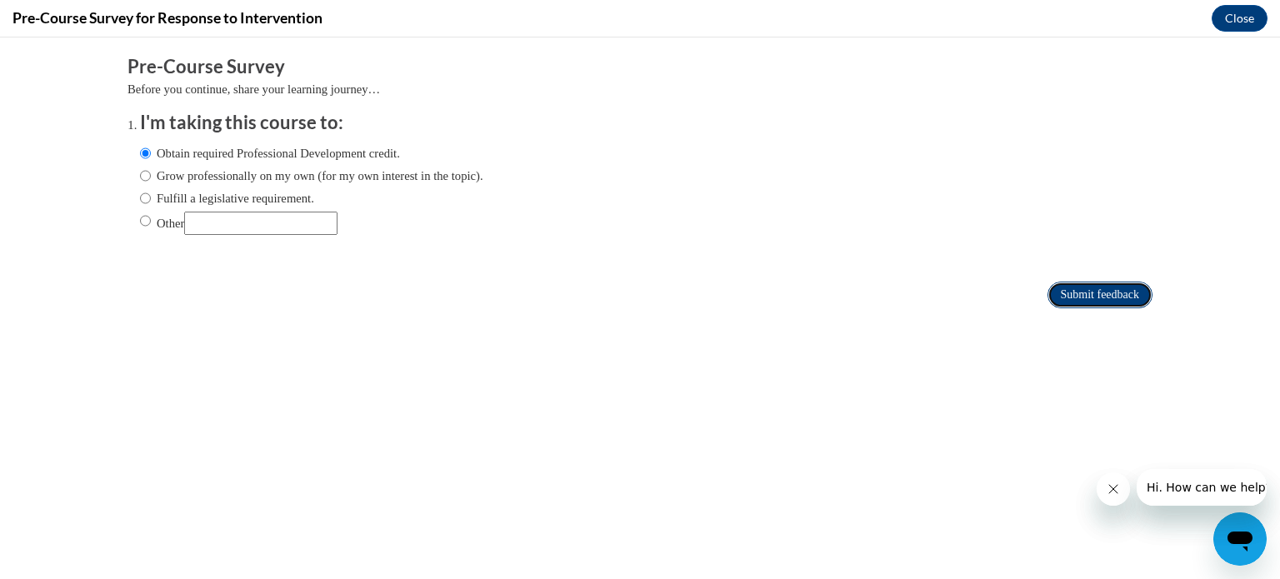
click at [1060, 296] on input "Submit feedback" at bounding box center [1099, 295] width 105 height 27
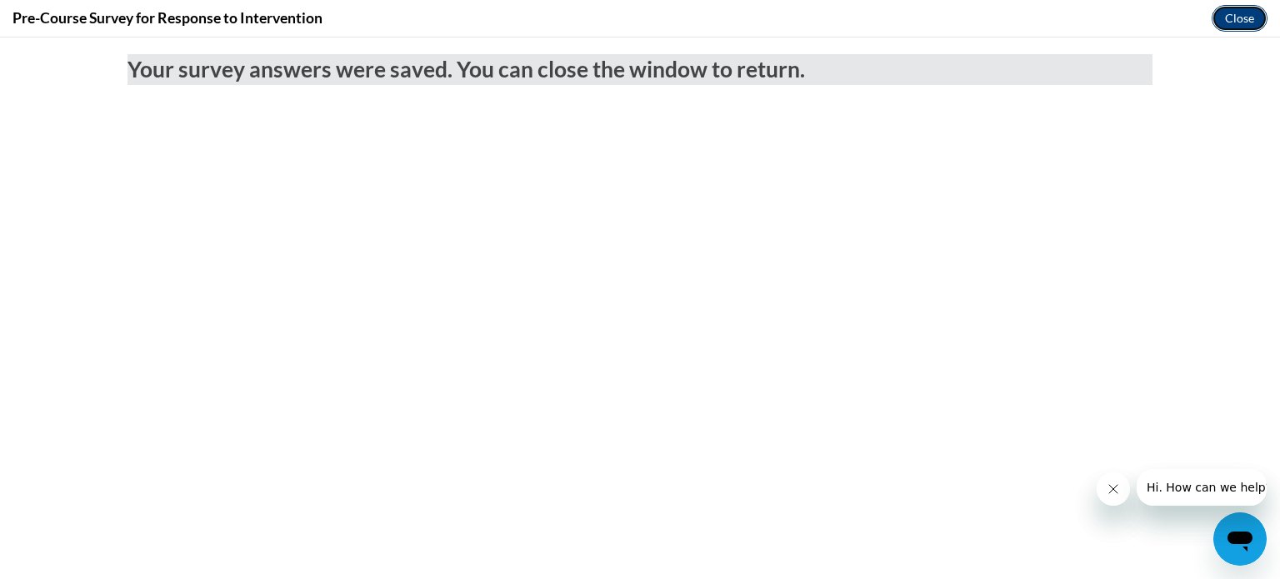
click at [1250, 24] on button "Close" at bounding box center [1239, 18] width 56 height 27
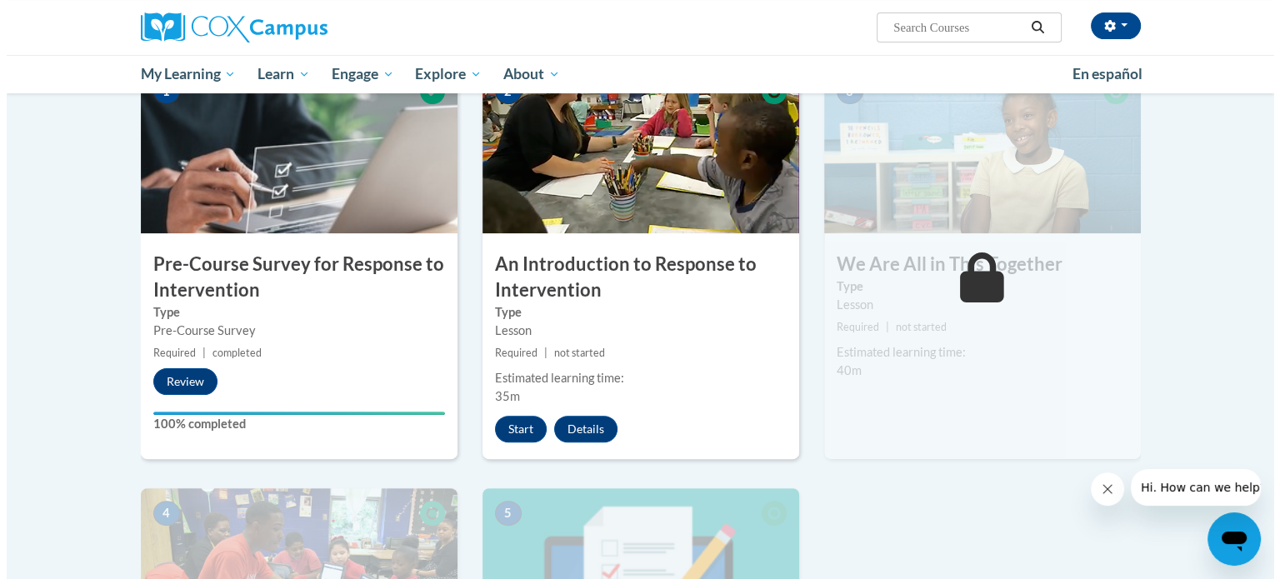
scroll to position [397, 0]
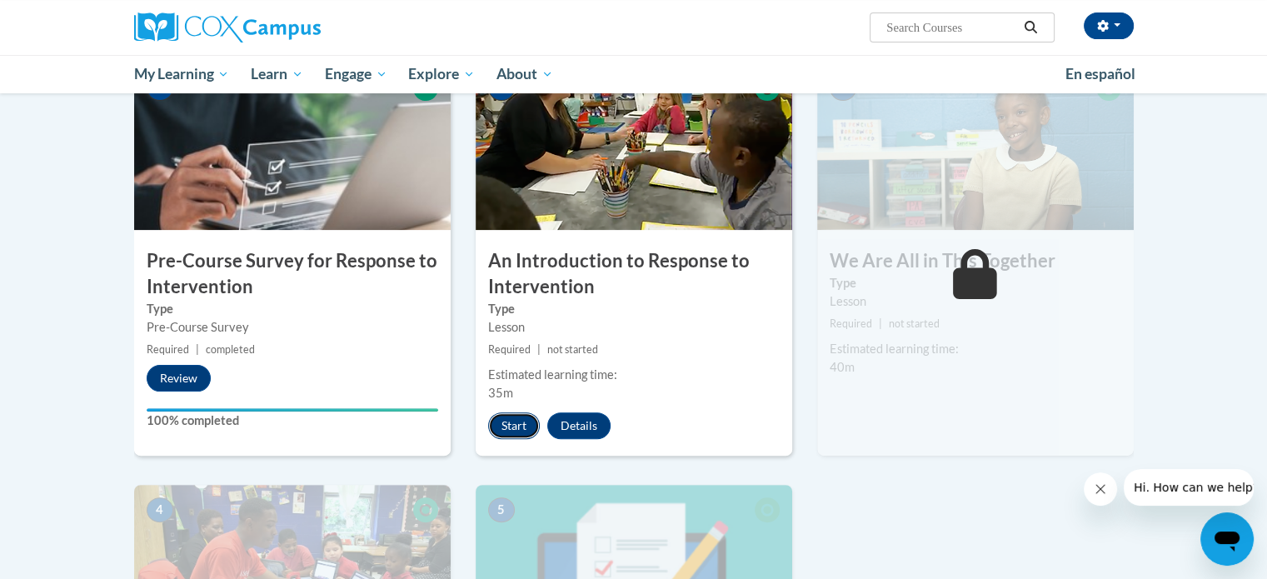
click at [517, 419] on button "Start" at bounding box center [514, 425] width 52 height 27
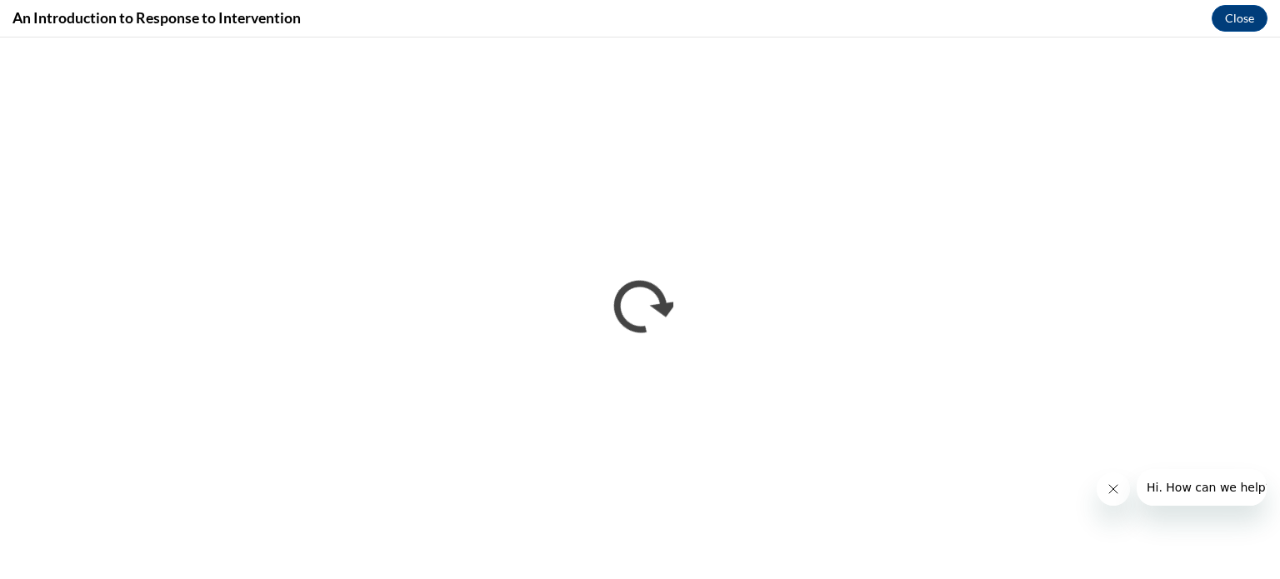
scroll to position [0, 0]
click at [1111, 485] on icon "Close message from company" at bounding box center [1112, 488] width 13 height 13
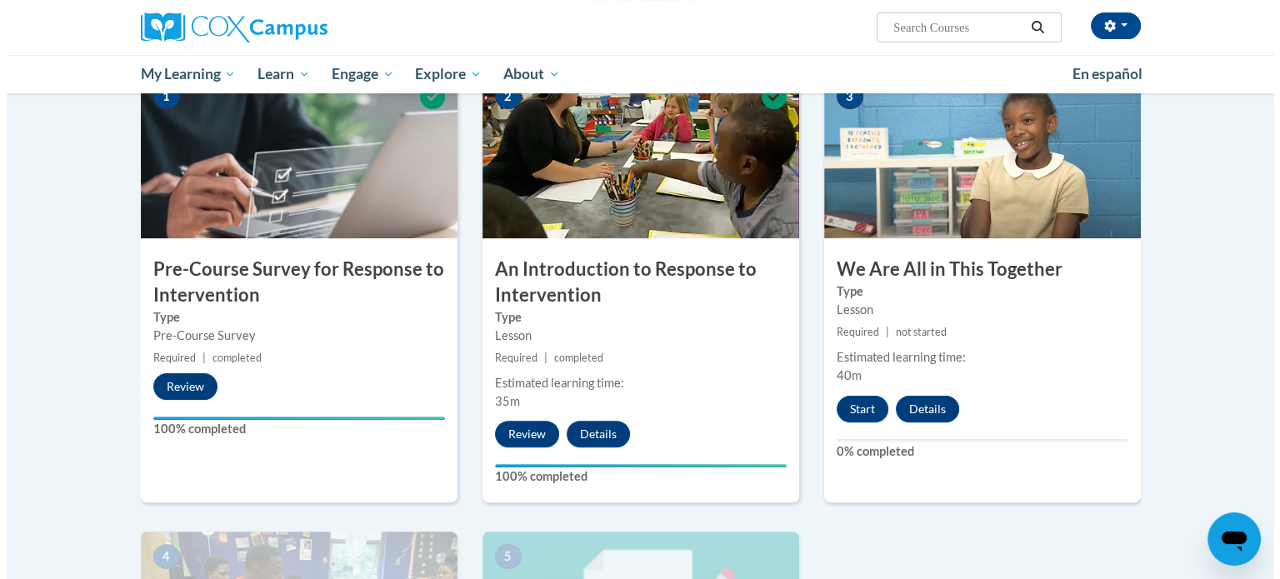
scroll to position [387, 0]
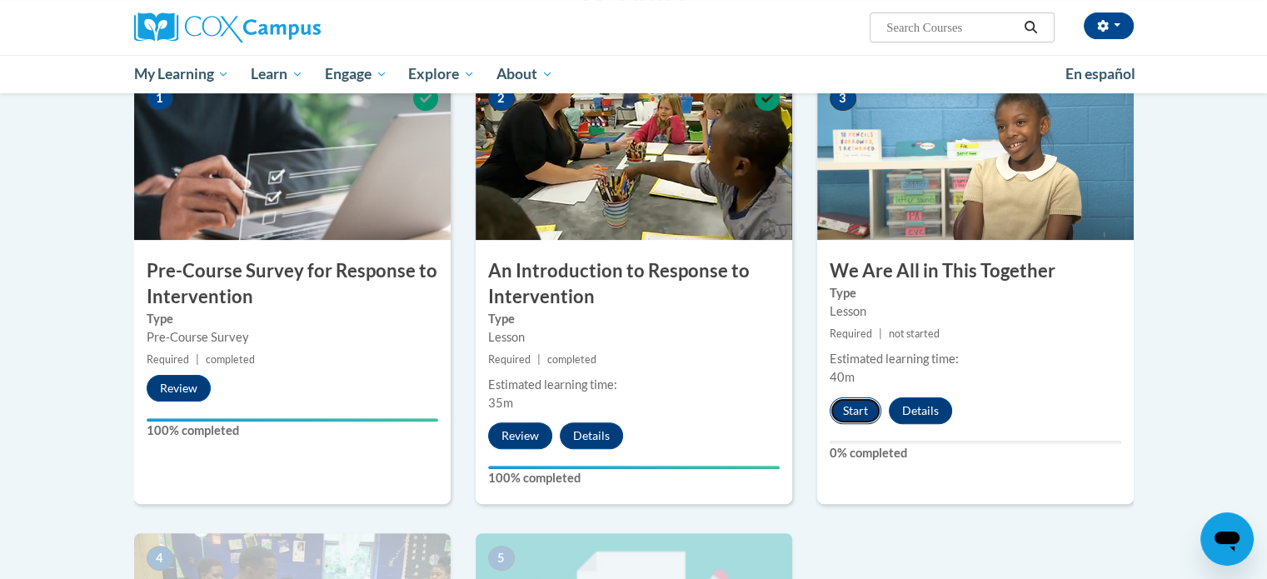
click at [855, 408] on button "Start" at bounding box center [856, 410] width 52 height 27
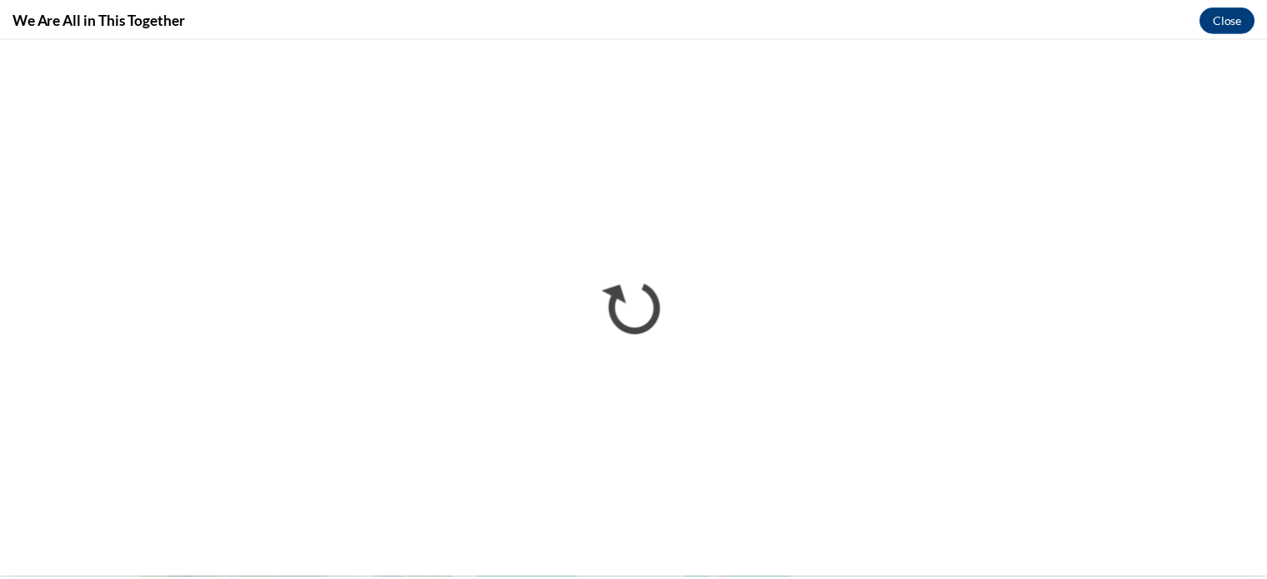
scroll to position [0, 0]
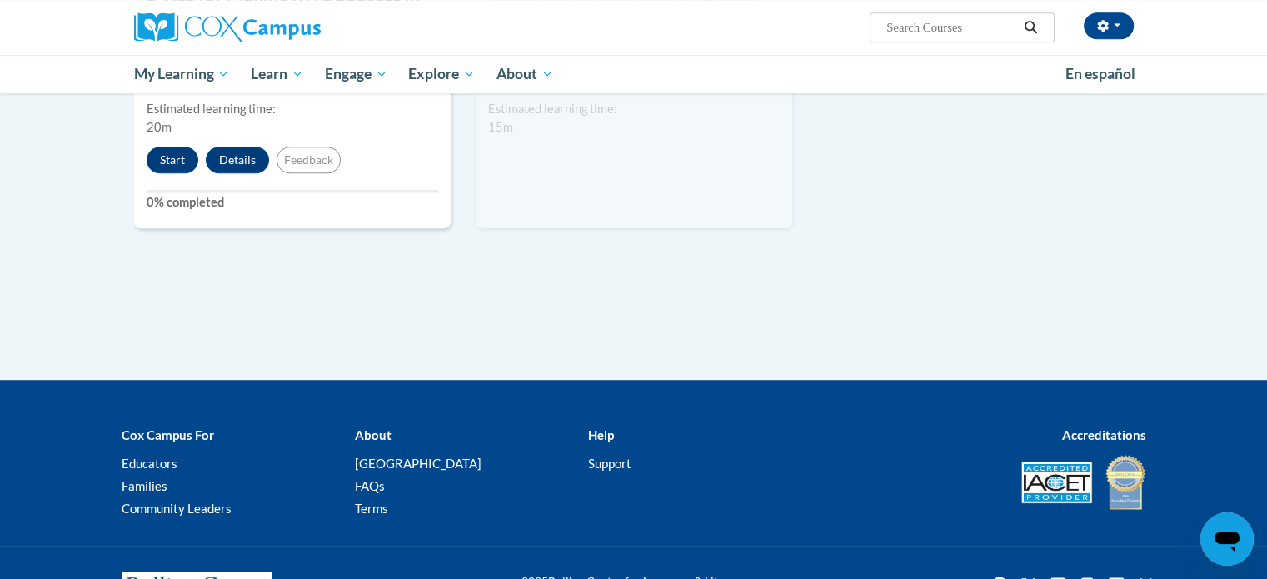
scroll to position [1196, 0]
